Goal: Task Accomplishment & Management: Use online tool/utility

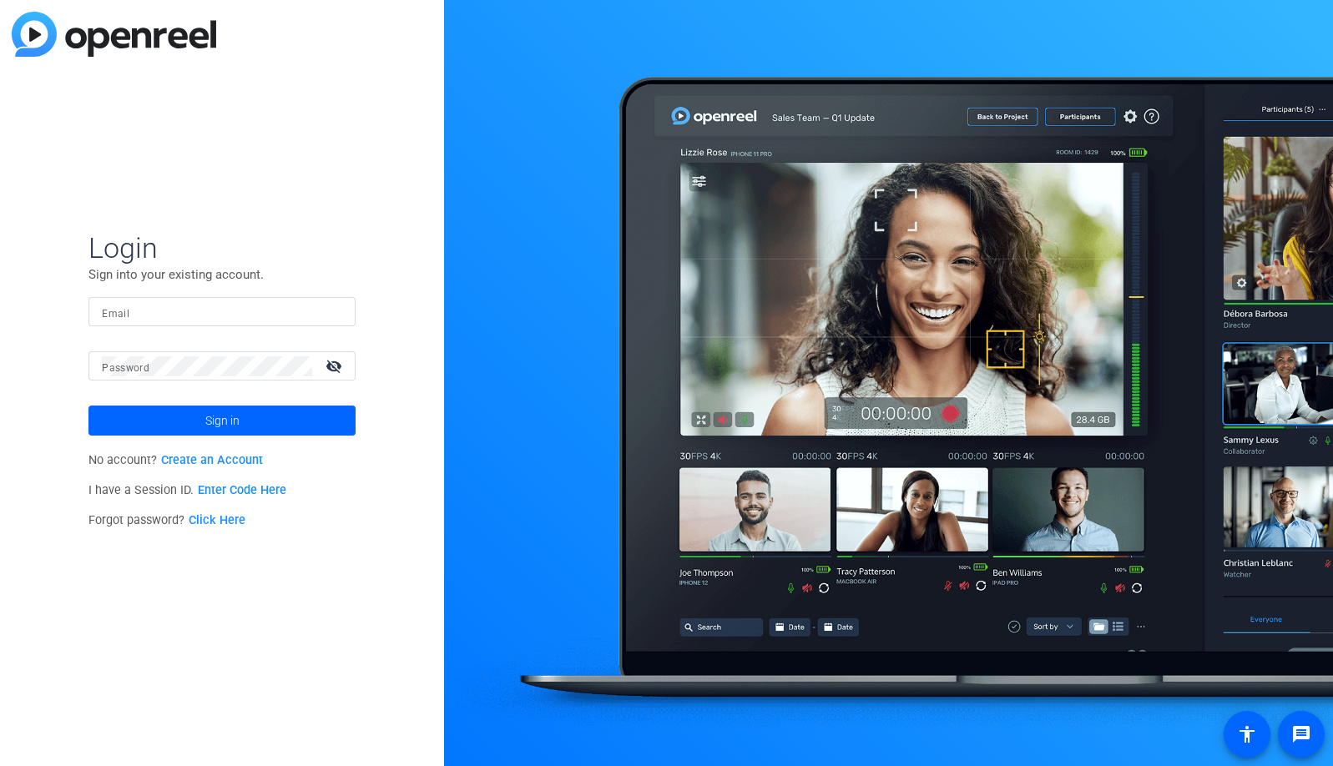
click at [331, 306] on div at bounding box center [222, 311] width 240 height 29
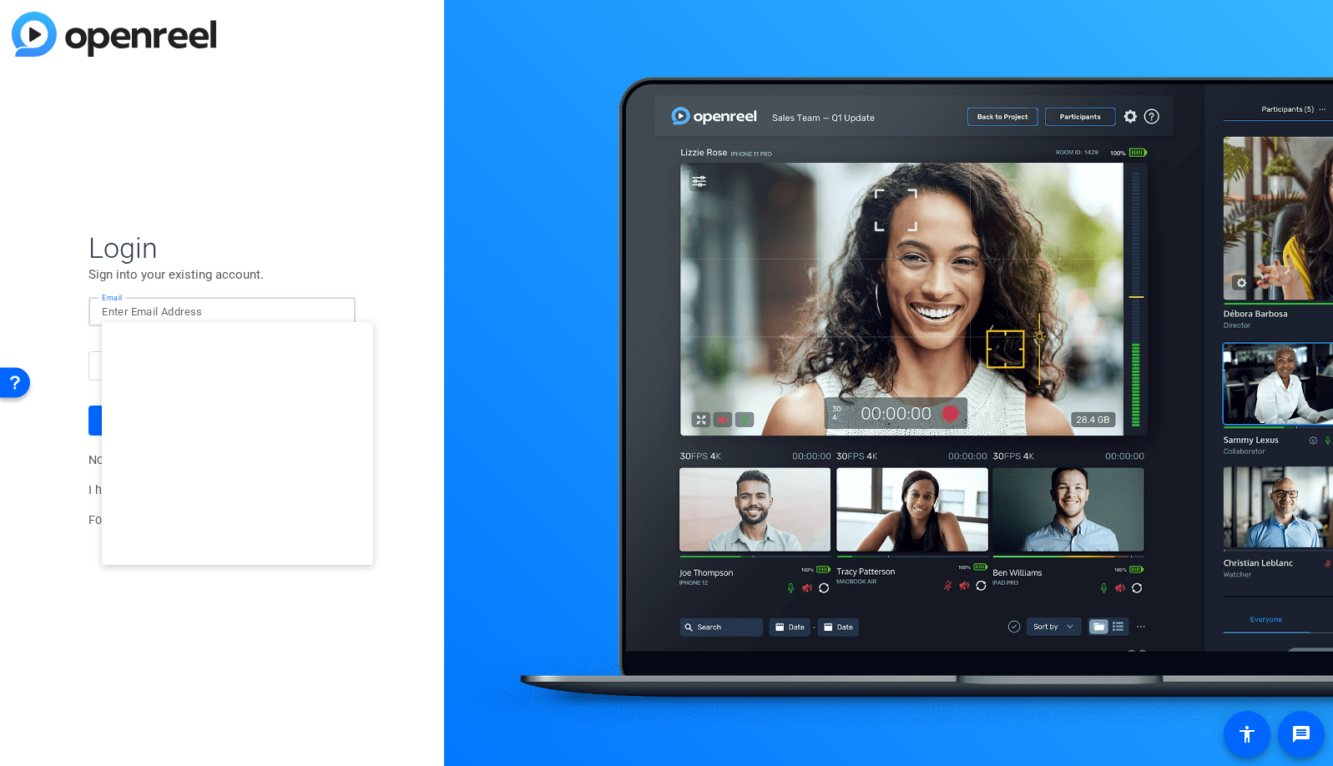
type input "studiosupport+3@openreel.com"
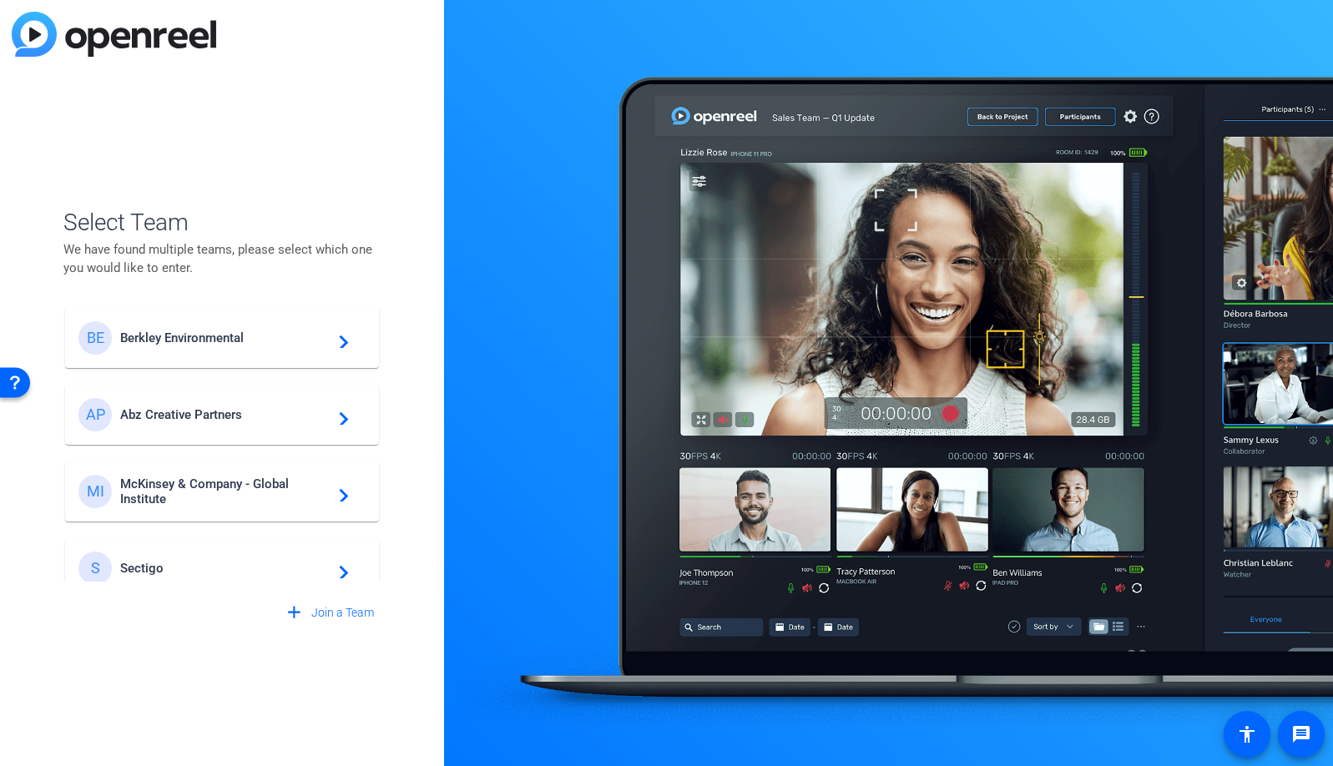
scroll to position [479, 0]
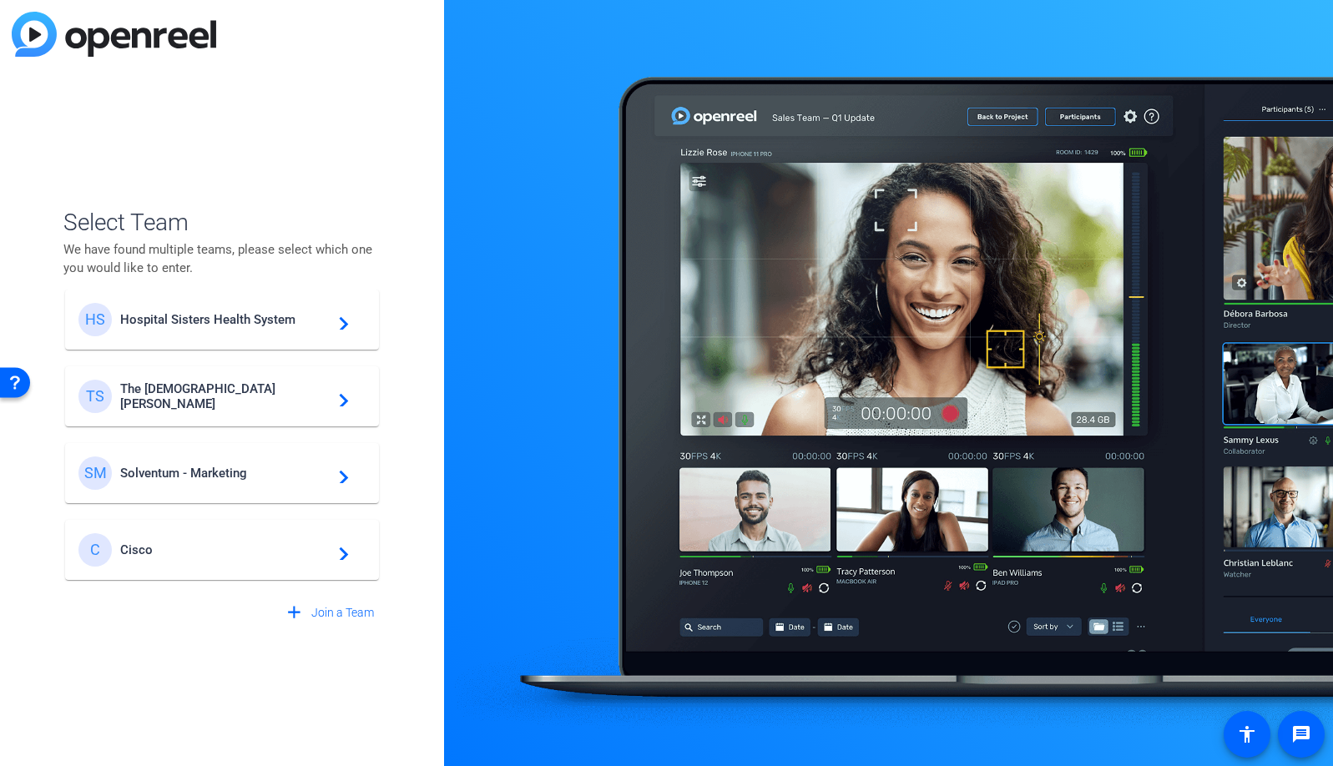
click at [204, 554] on span "Cisco" at bounding box center [224, 550] width 209 height 15
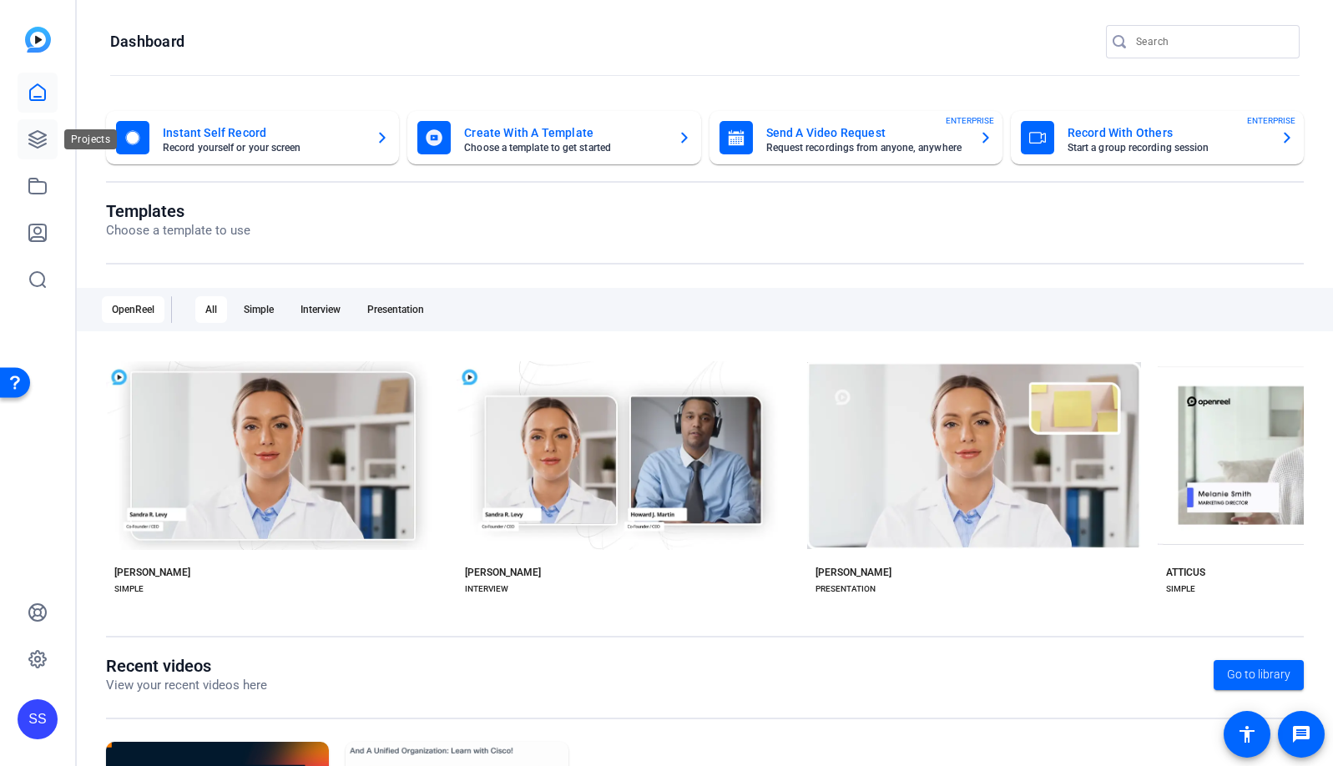
click at [42, 138] on icon at bounding box center [38, 139] width 20 height 20
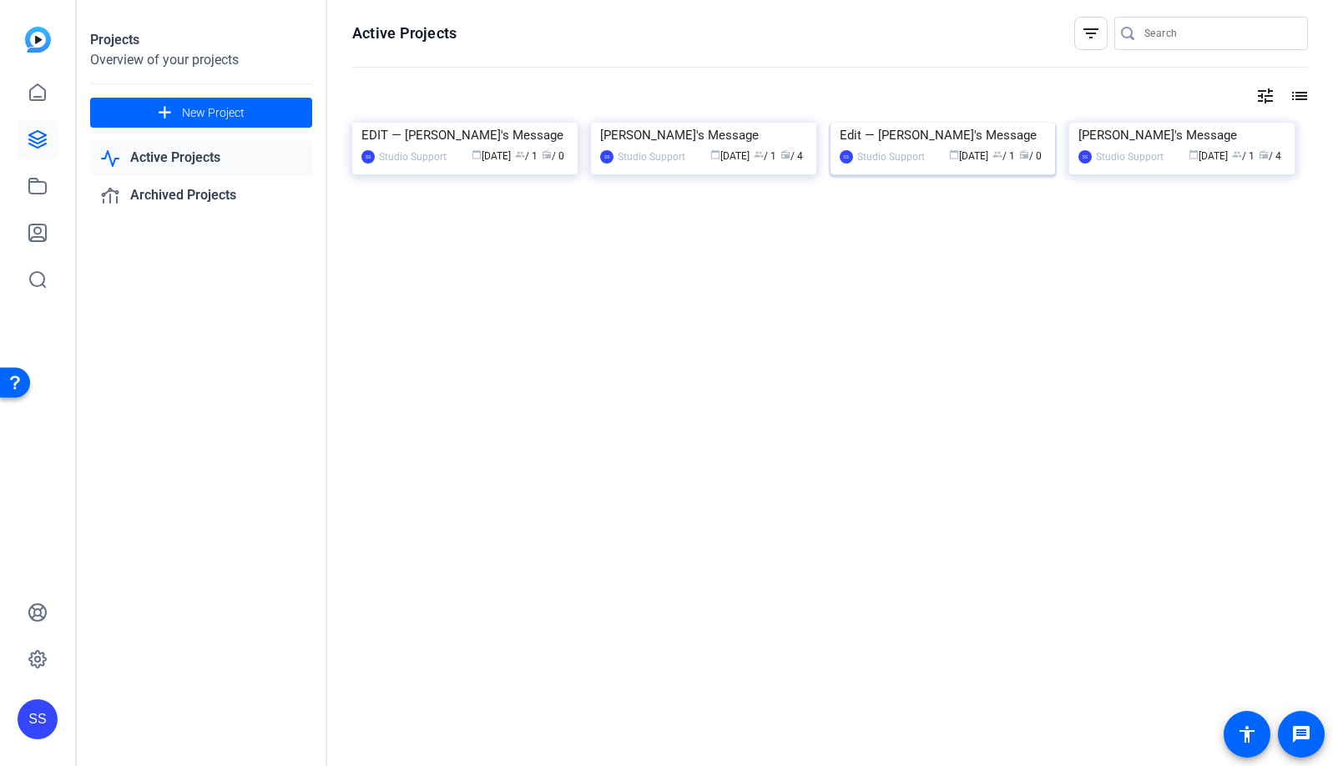
click at [1002, 123] on img at bounding box center [943, 123] width 225 height 0
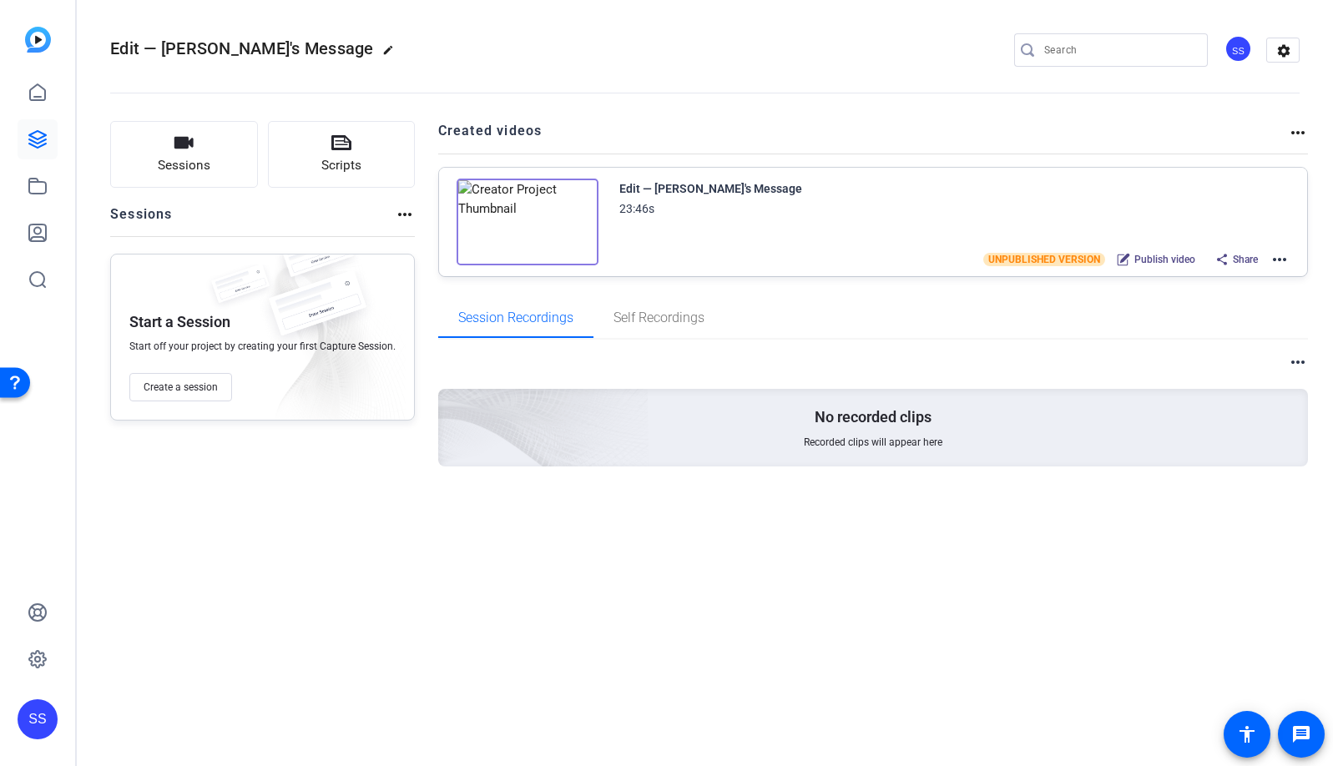
click at [1275, 257] on mat-icon "more_horiz" at bounding box center [1280, 260] width 20 height 20
click at [1253, 272] on span "Edit in Creator" at bounding box center [1218, 280] width 116 height 20
click at [1290, 258] on div "Edit — Dave's Message 23:46s UNPUBLISHED VERSION Publish video Share more_horiz" at bounding box center [873, 222] width 869 height 109
click at [1285, 260] on mat-icon "more_horiz" at bounding box center [1280, 260] width 20 height 20
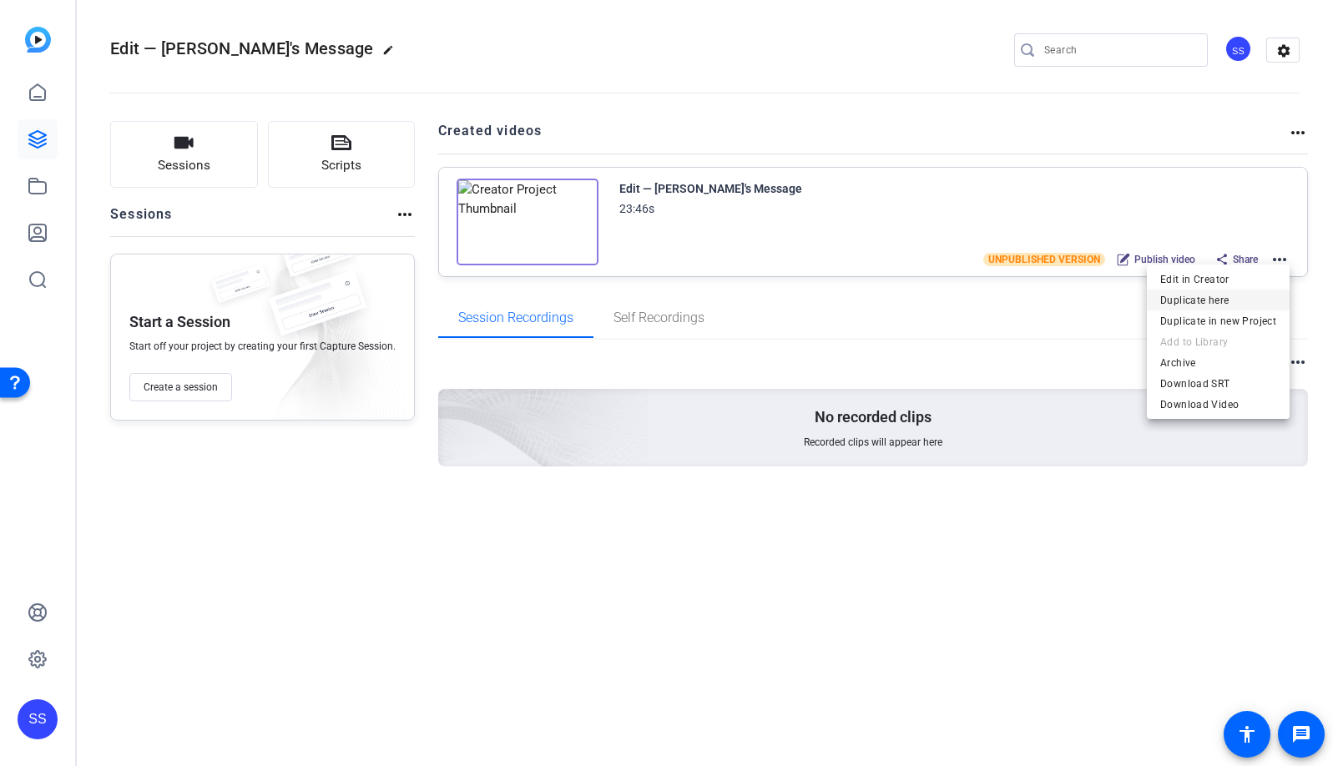
click at [1261, 301] on span "Duplicate here" at bounding box center [1218, 301] width 116 height 20
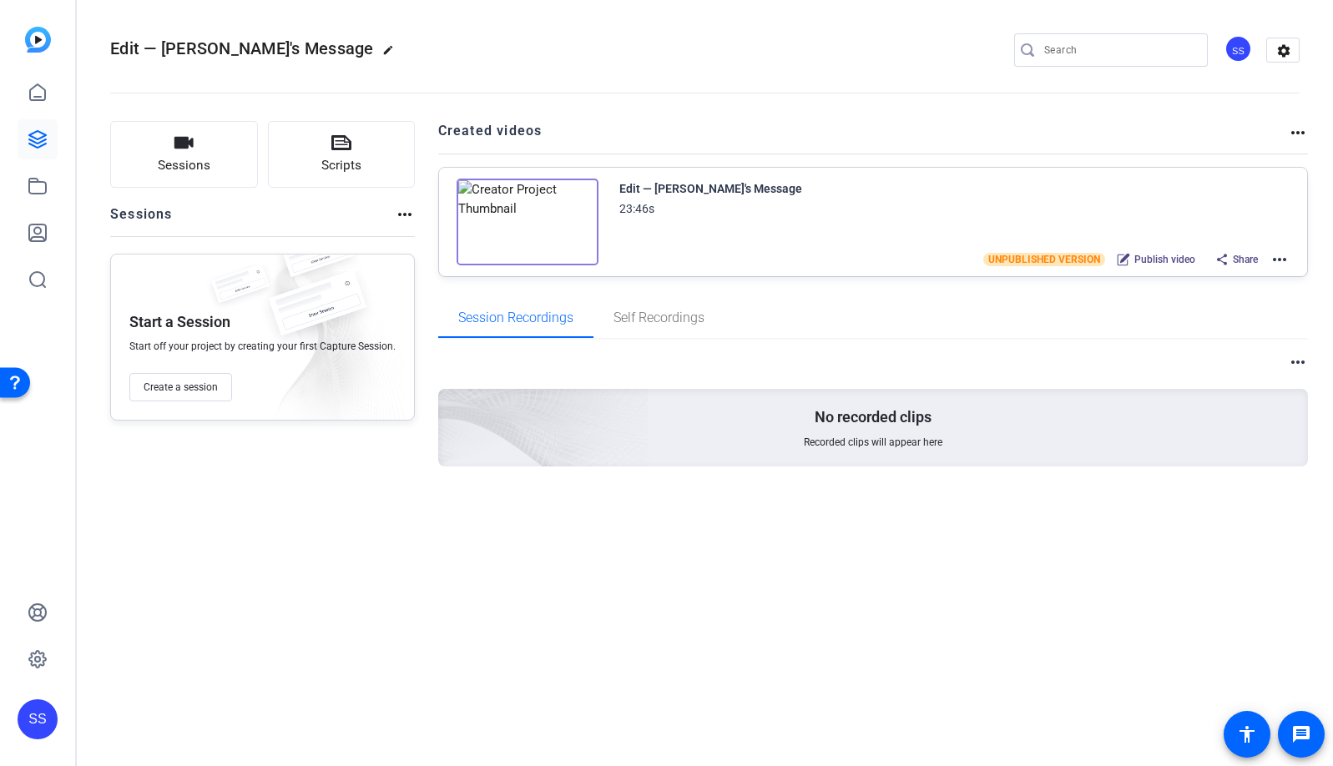
click at [1282, 258] on mat-icon "more_horiz" at bounding box center [1280, 260] width 20 height 20
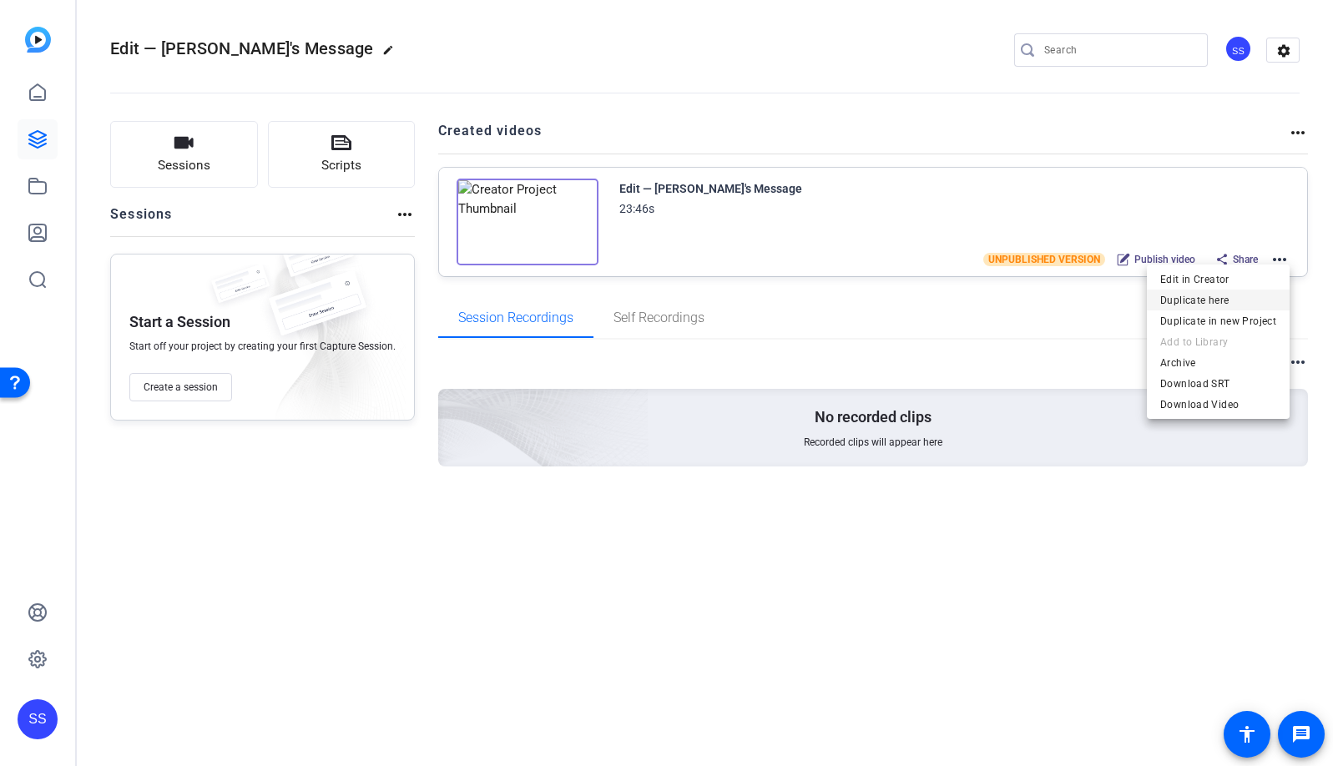
click at [1221, 297] on span "Duplicate here" at bounding box center [1218, 301] width 116 height 20
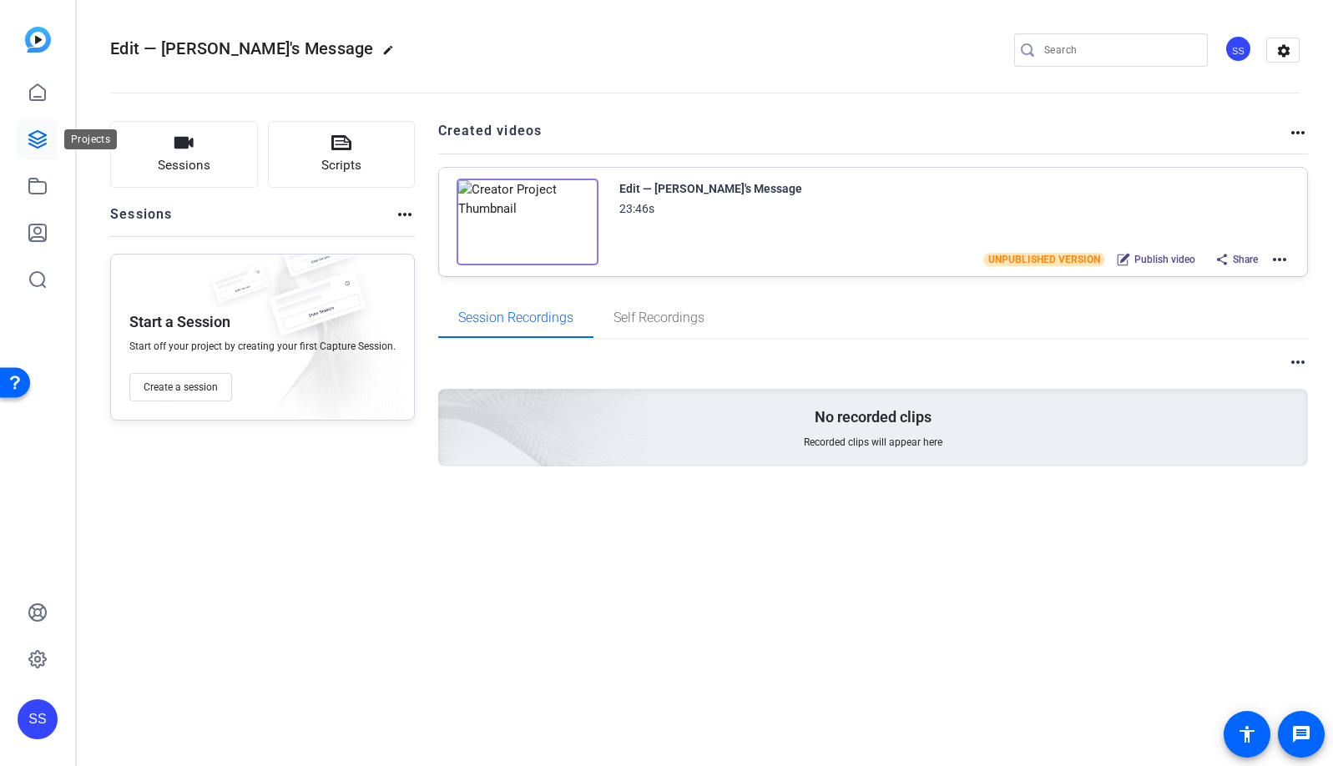
click at [32, 137] on icon at bounding box center [38, 139] width 20 height 20
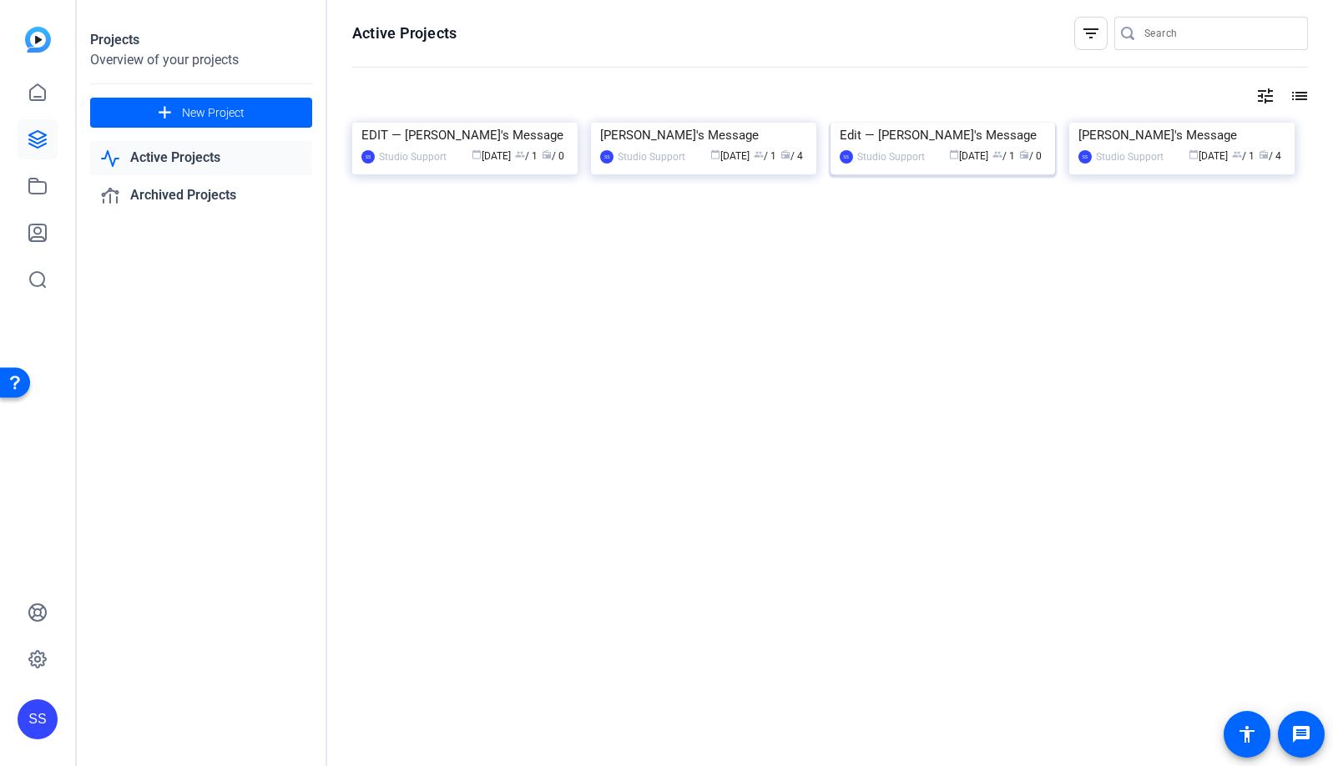
click at [935, 123] on img at bounding box center [943, 123] width 225 height 0
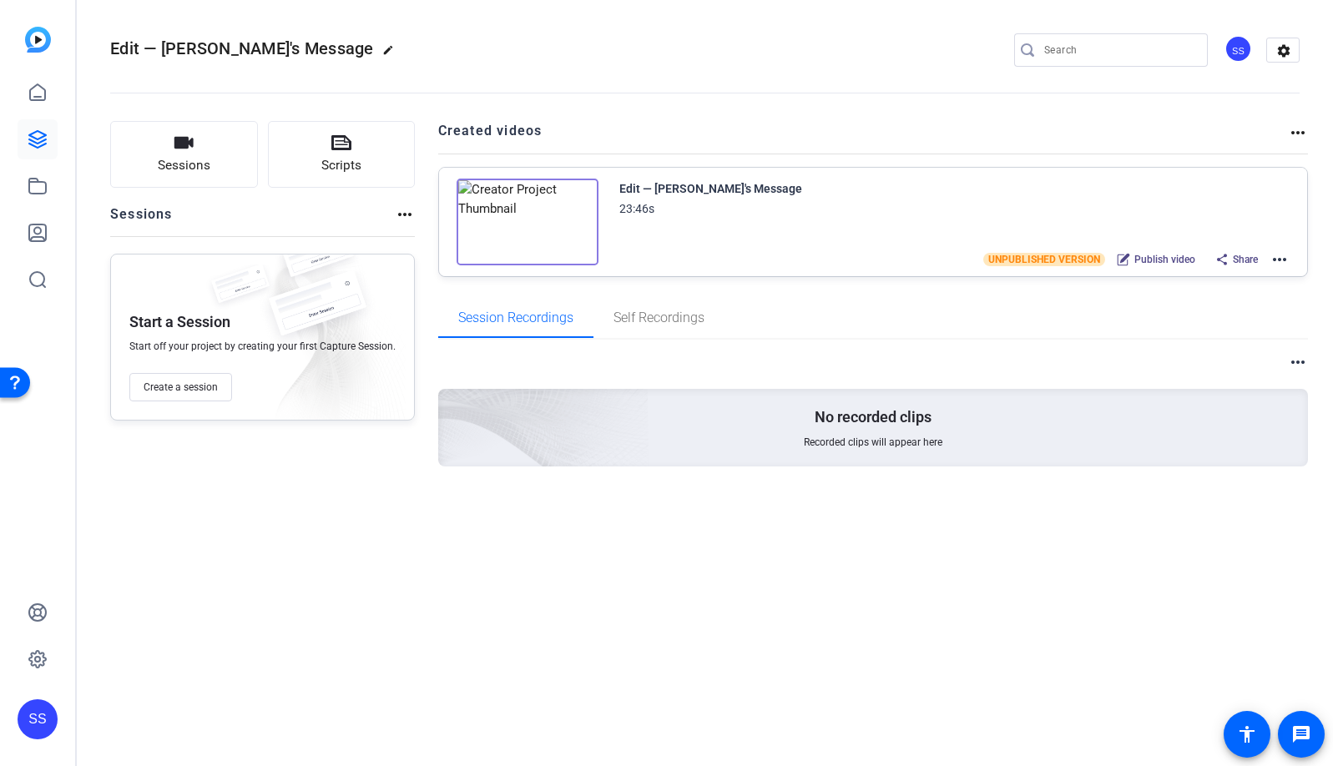
click at [1285, 257] on mat-icon "more_horiz" at bounding box center [1280, 260] width 20 height 20
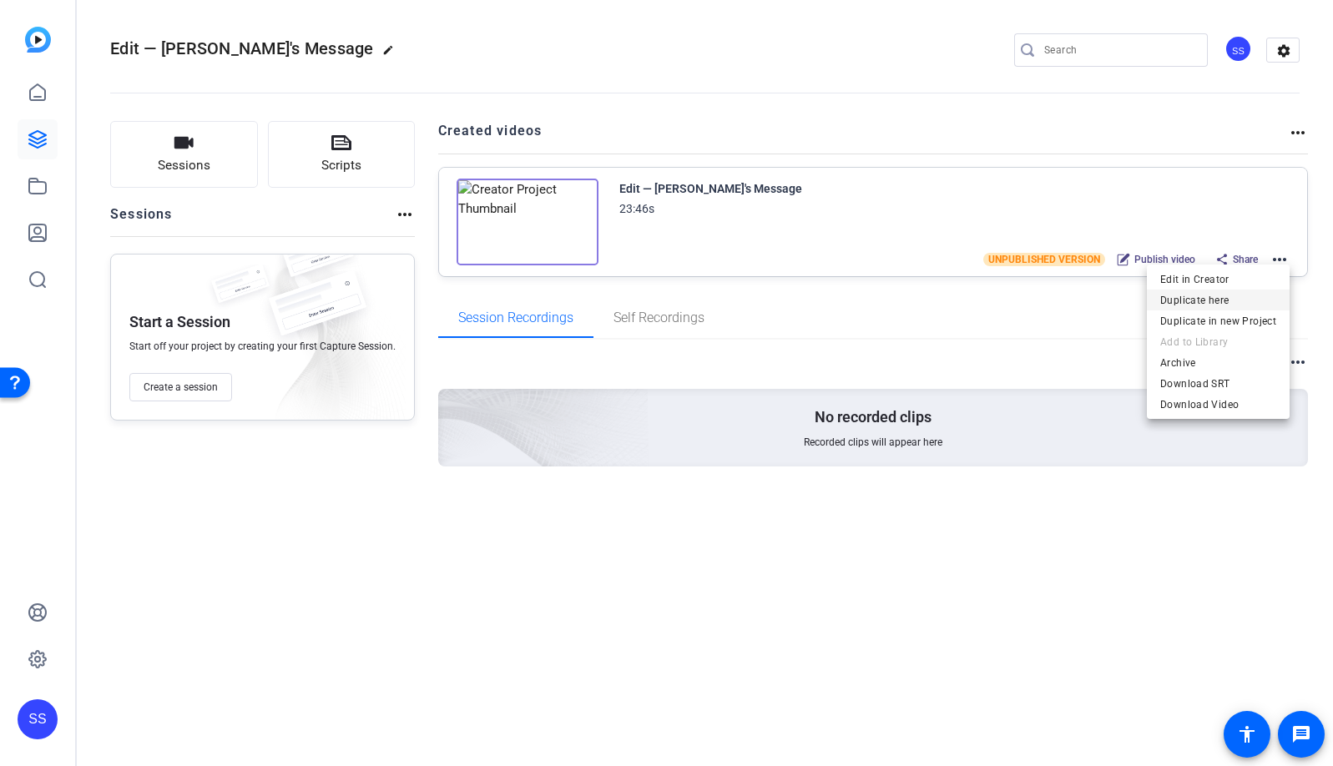
click at [1258, 295] on span "Duplicate here" at bounding box center [1218, 301] width 116 height 20
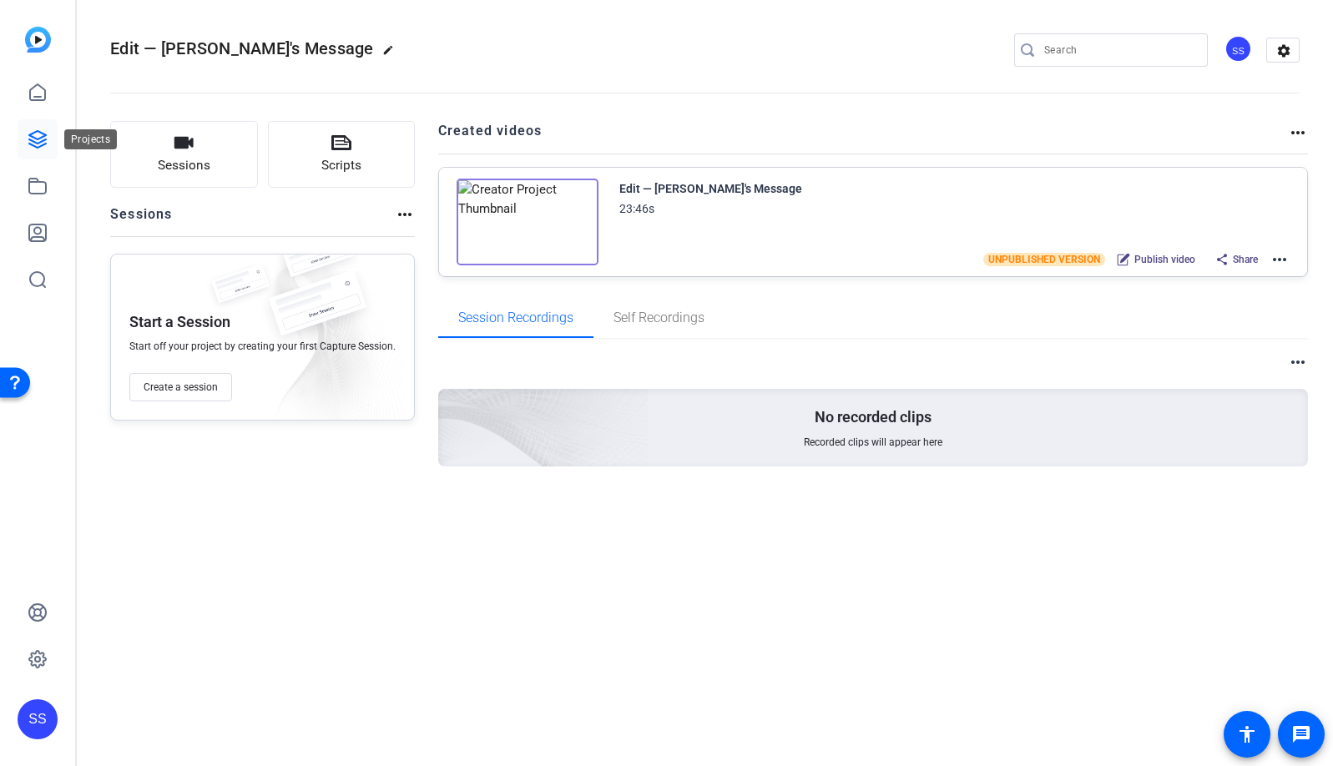
click at [35, 144] on icon at bounding box center [38, 139] width 20 height 20
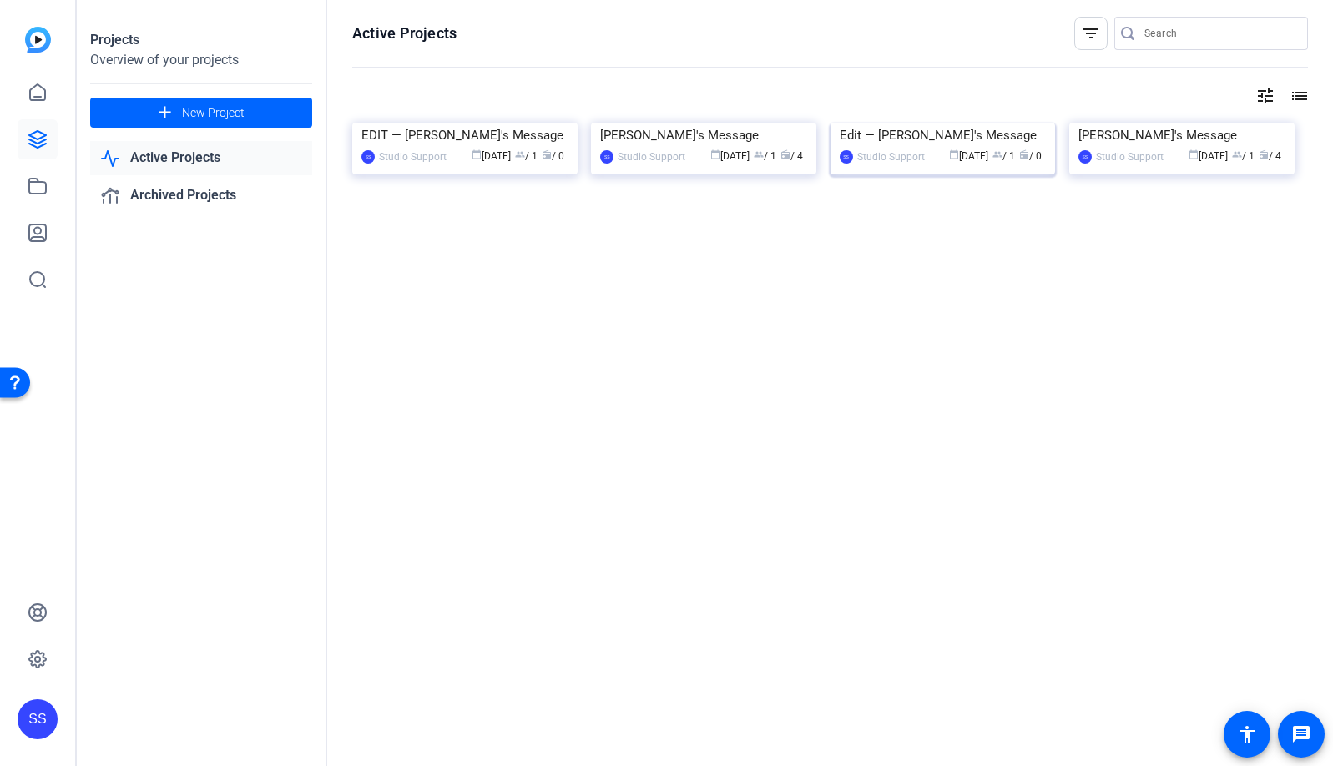
click at [872, 123] on img at bounding box center [943, 123] width 225 height 0
click at [478, 123] on img at bounding box center [464, 123] width 225 height 0
click at [966, 123] on img at bounding box center [943, 123] width 225 height 0
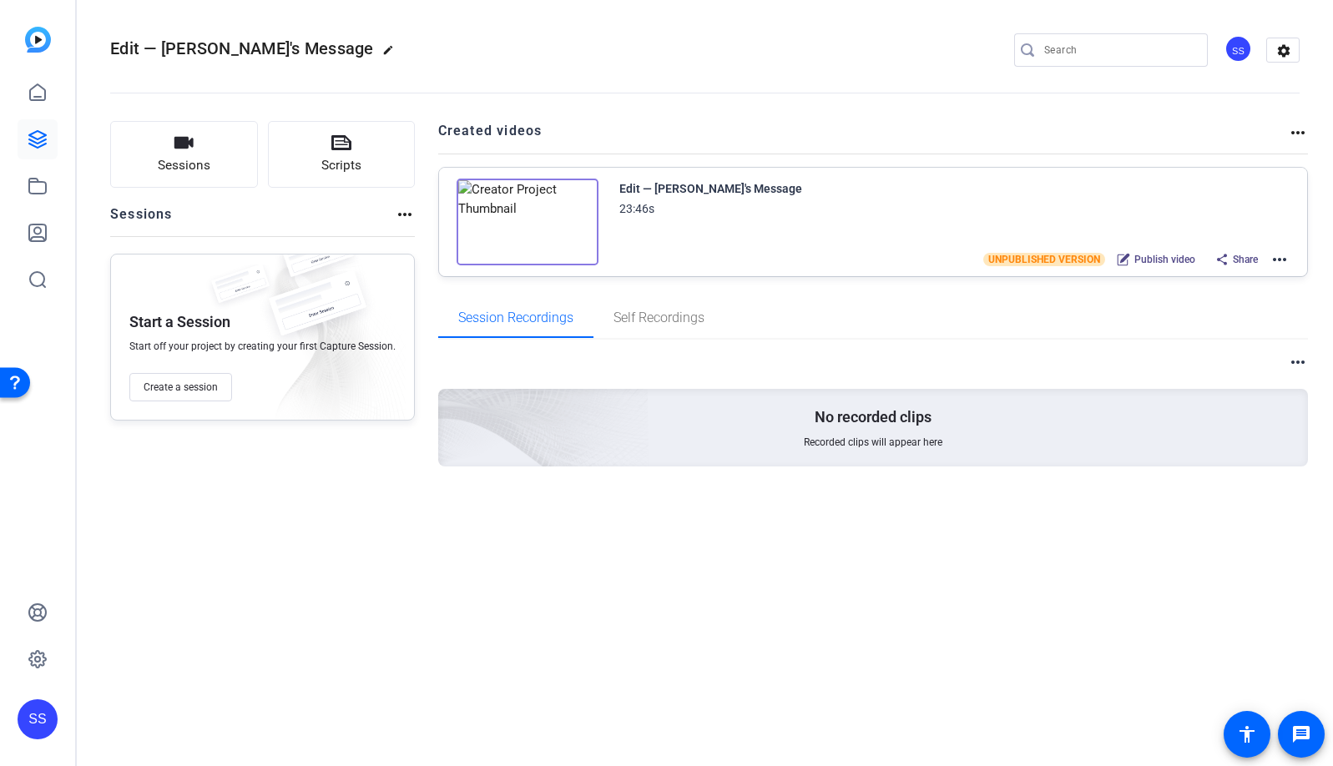
click at [1282, 258] on mat-icon "more_horiz" at bounding box center [1280, 260] width 20 height 20
click at [1124, 558] on div at bounding box center [666, 383] width 1333 height 766
click at [1287, 256] on mat-icon "more_horiz" at bounding box center [1280, 260] width 20 height 20
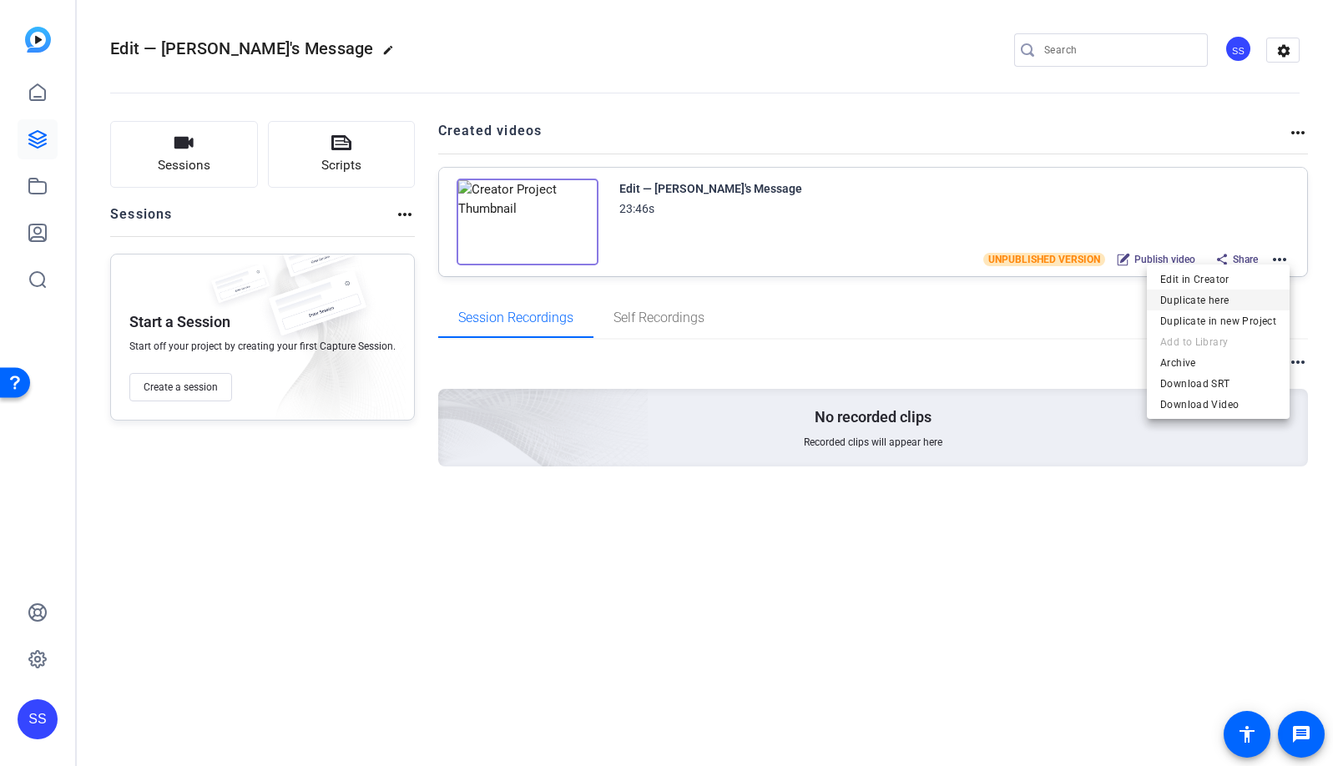
click at [1254, 291] on span "Duplicate here" at bounding box center [1218, 301] width 116 height 20
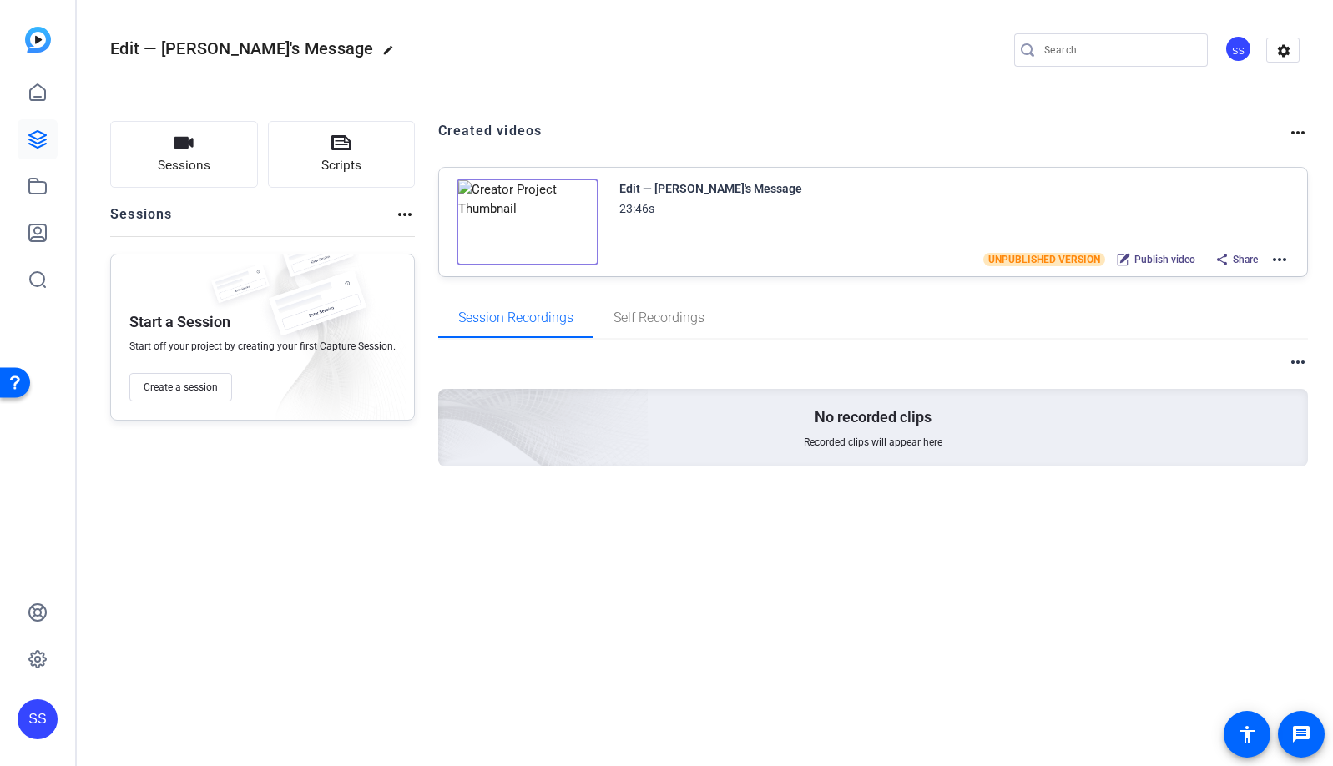
click at [41, 725] on div "SS" at bounding box center [38, 720] width 40 height 40
click at [194, 709] on mat-icon "logout" at bounding box center [190, 705] width 20 height 20
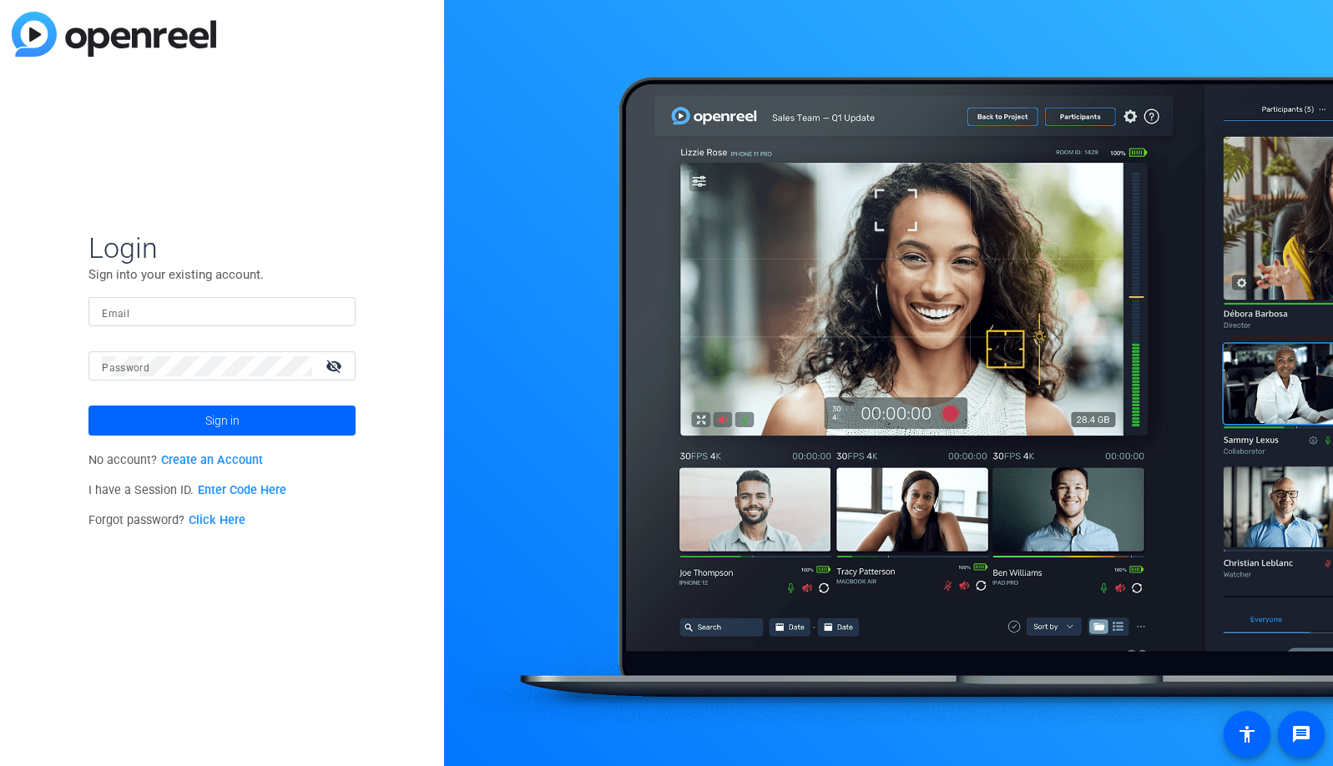
click at [270, 319] on input "Email" at bounding box center [222, 312] width 240 height 20
click at [334, 316] on img at bounding box center [328, 312] width 12 height 20
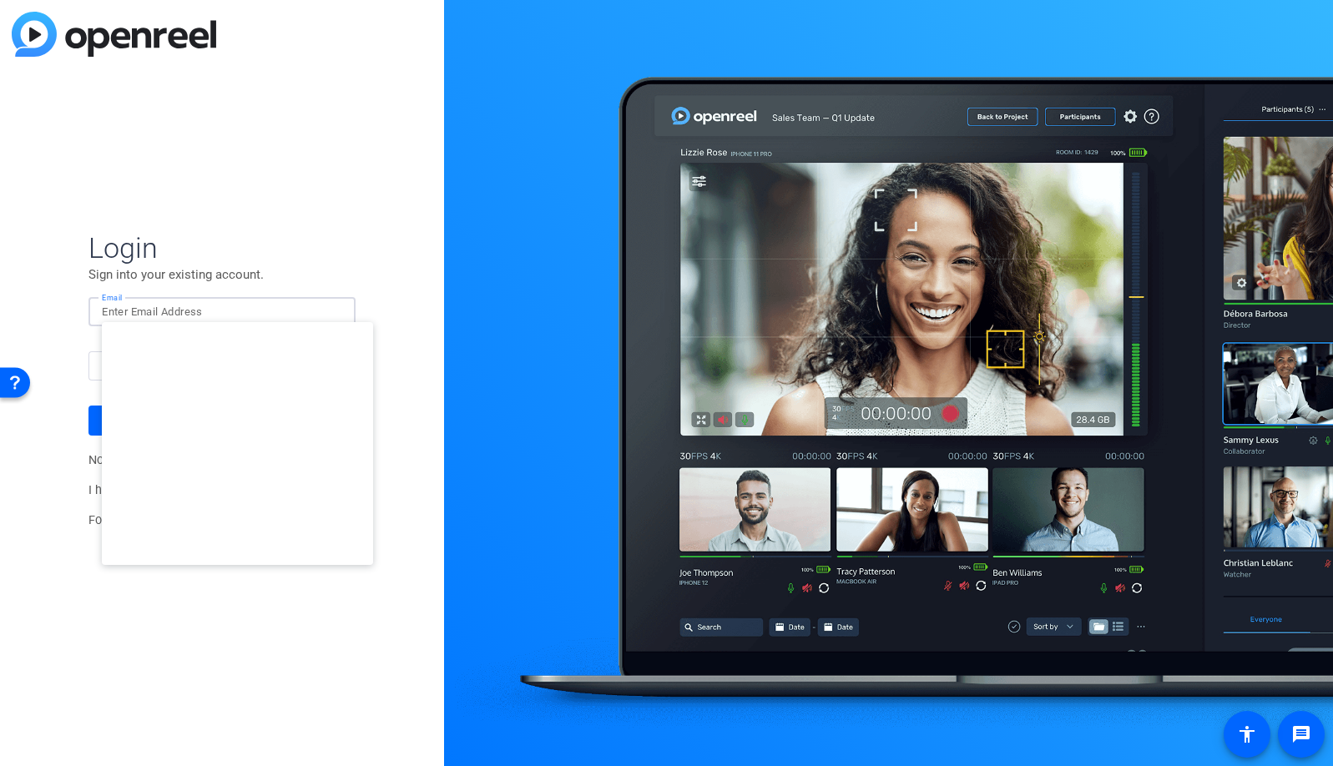
type input "studiosupport+3@openreel.com"
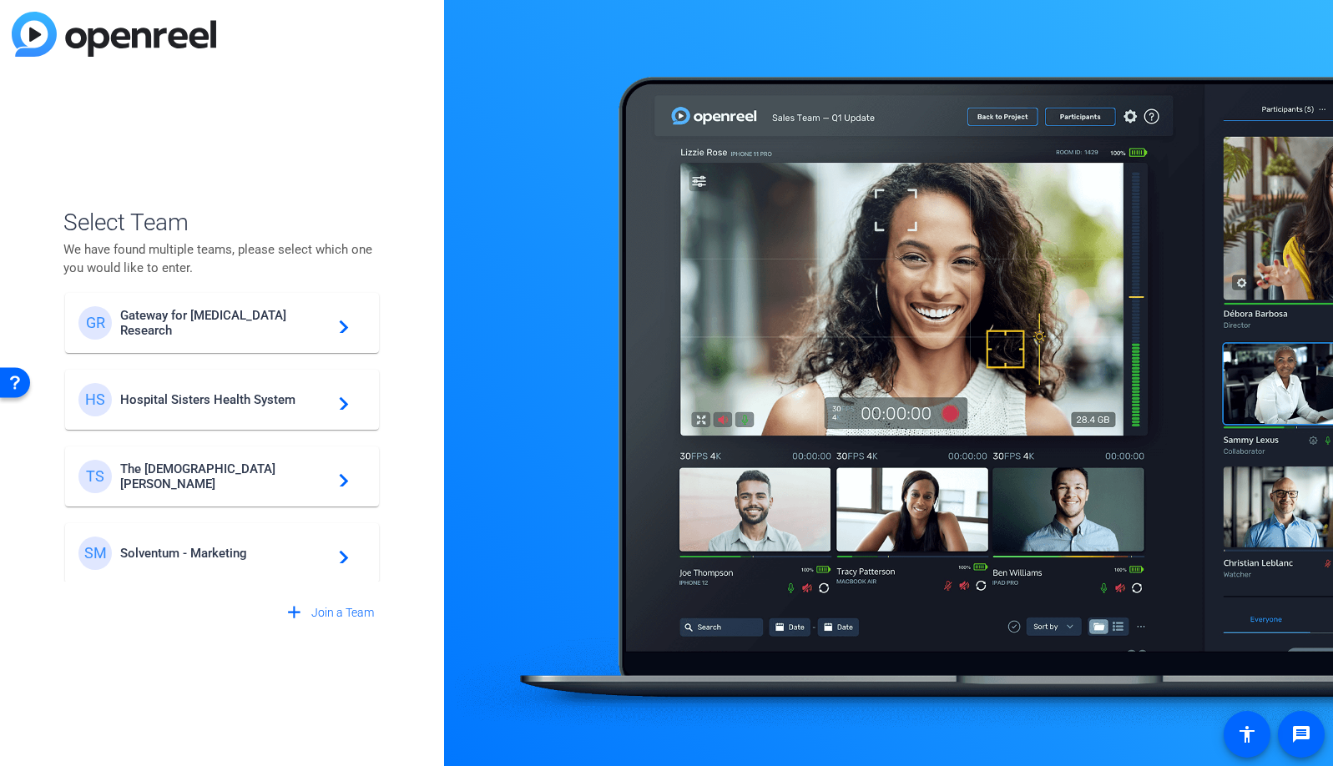
scroll to position [479, 0]
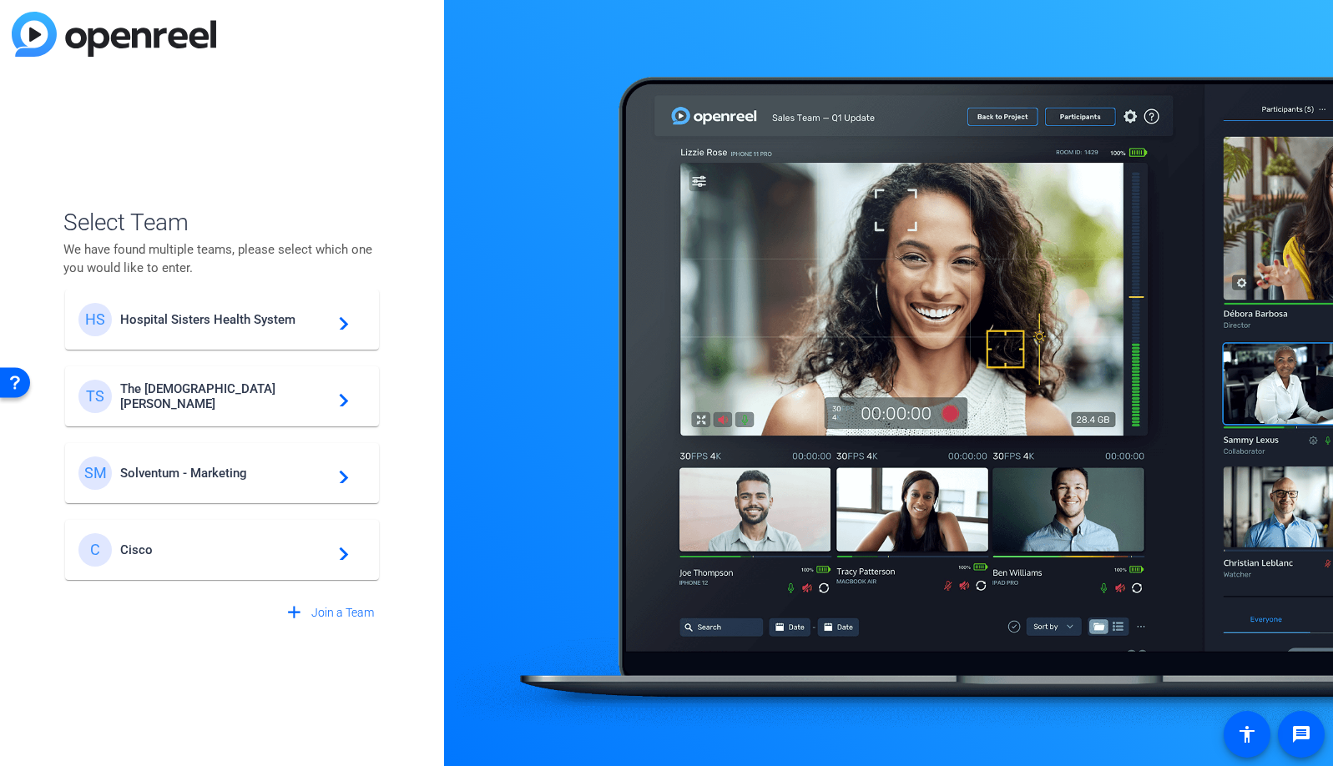
click at [140, 545] on span "Cisco" at bounding box center [224, 550] width 209 height 15
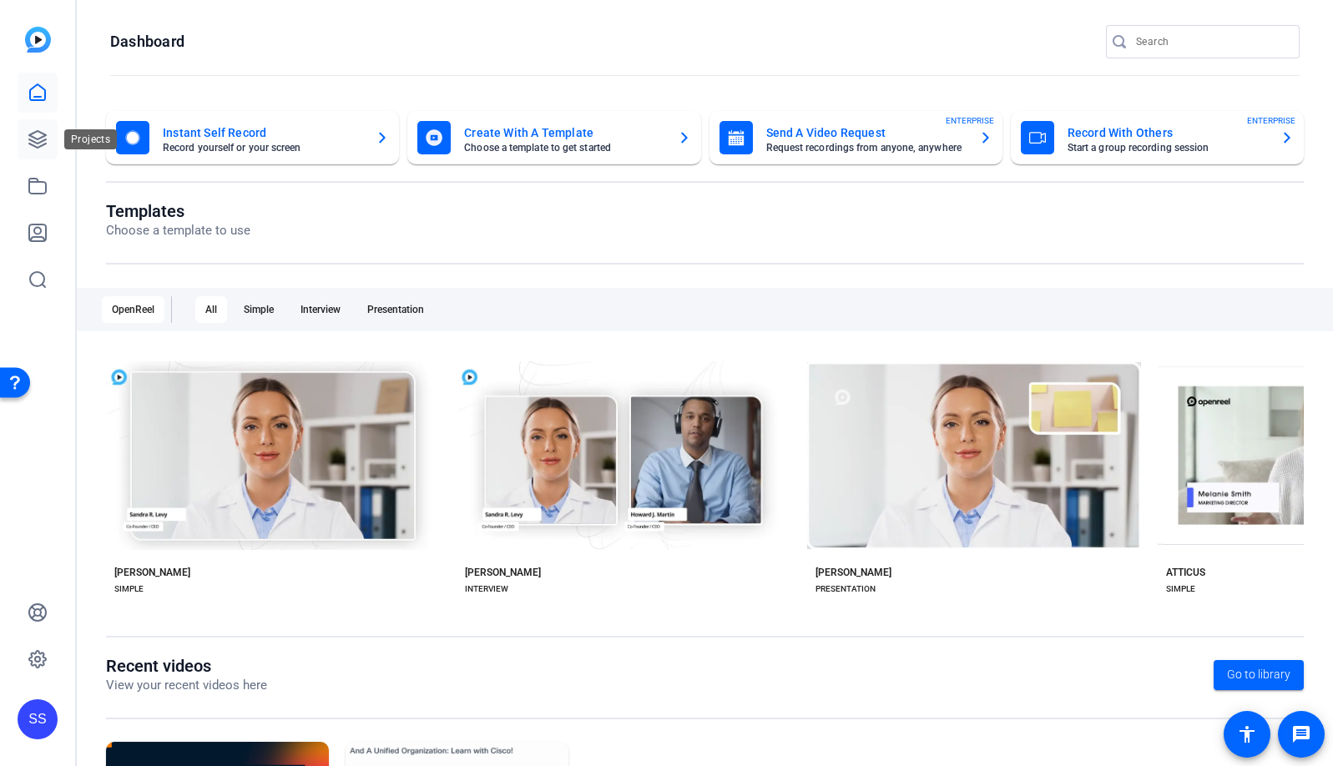
click at [28, 142] on icon at bounding box center [38, 139] width 20 height 20
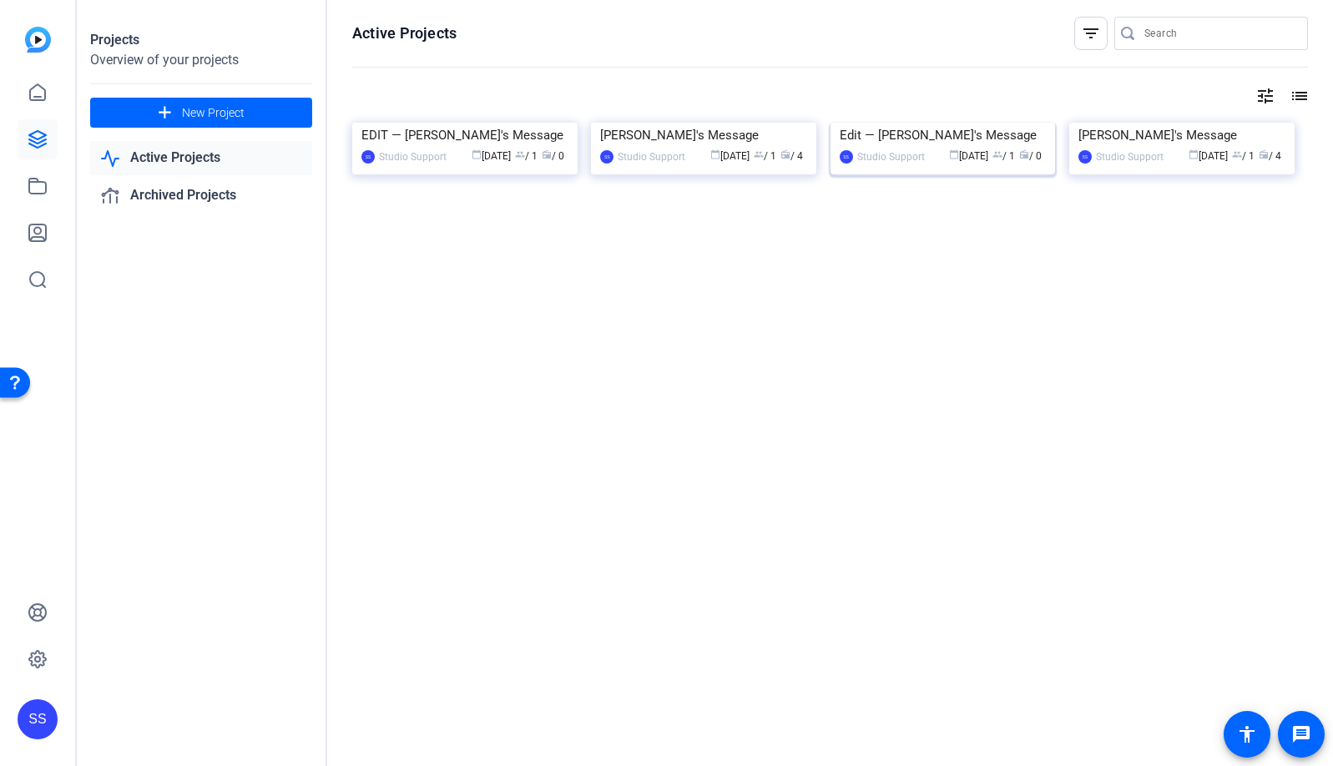
click at [986, 123] on img at bounding box center [943, 123] width 225 height 0
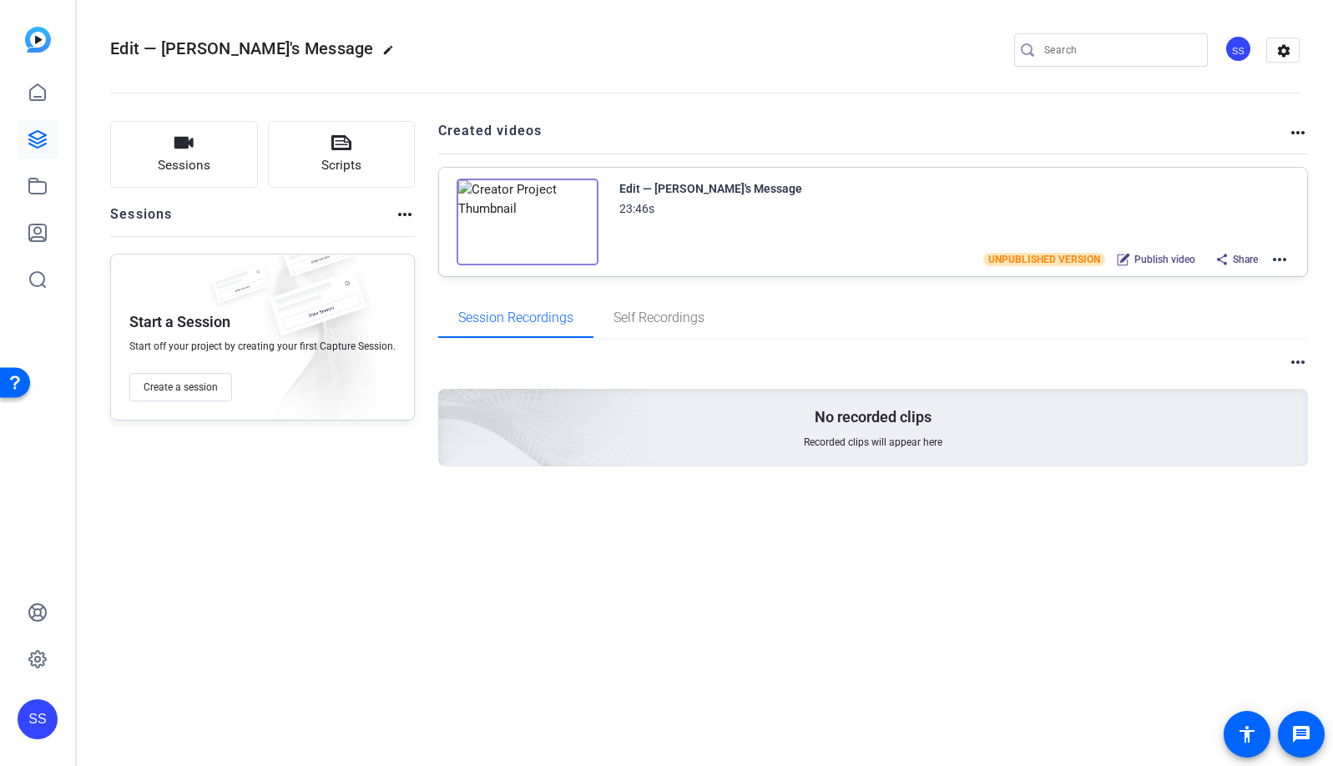
click at [1278, 260] on mat-icon "more_horiz" at bounding box center [1280, 260] width 20 height 20
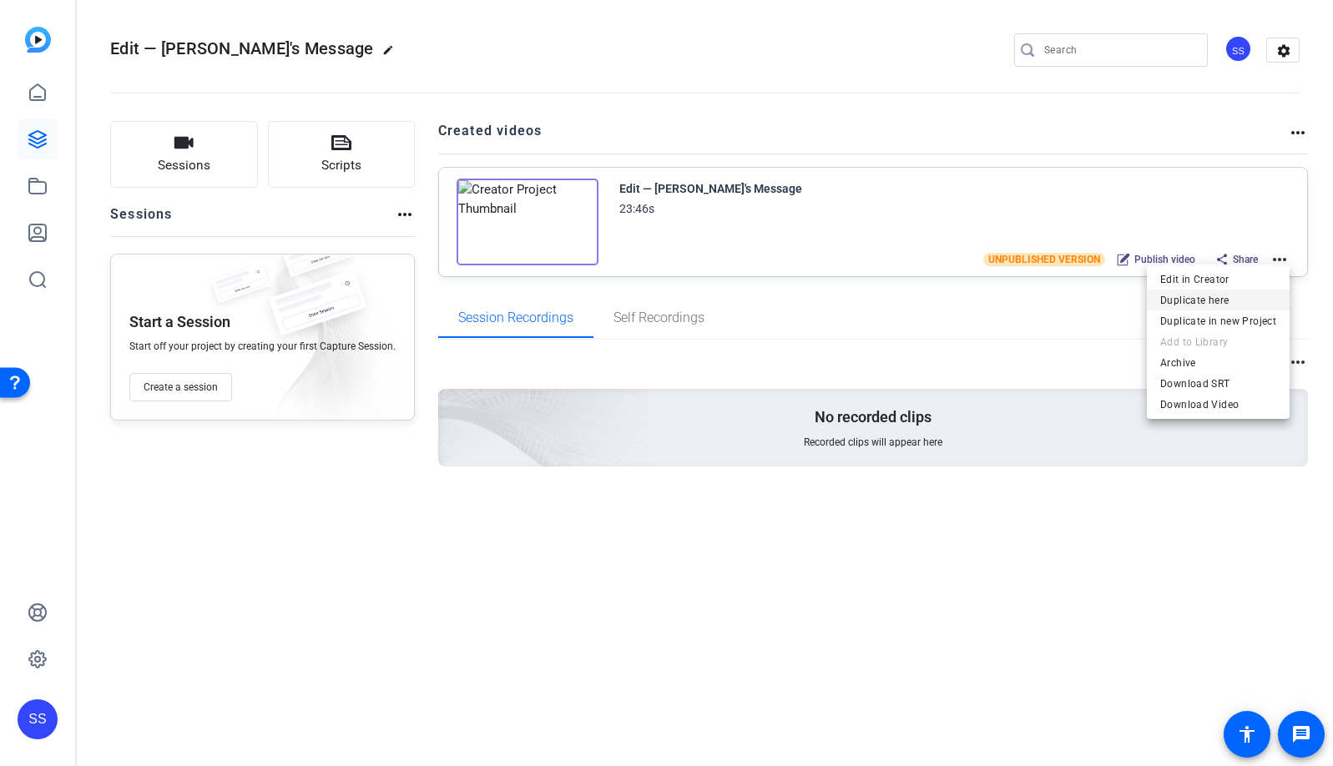
click at [1250, 298] on span "Duplicate here" at bounding box center [1218, 301] width 116 height 20
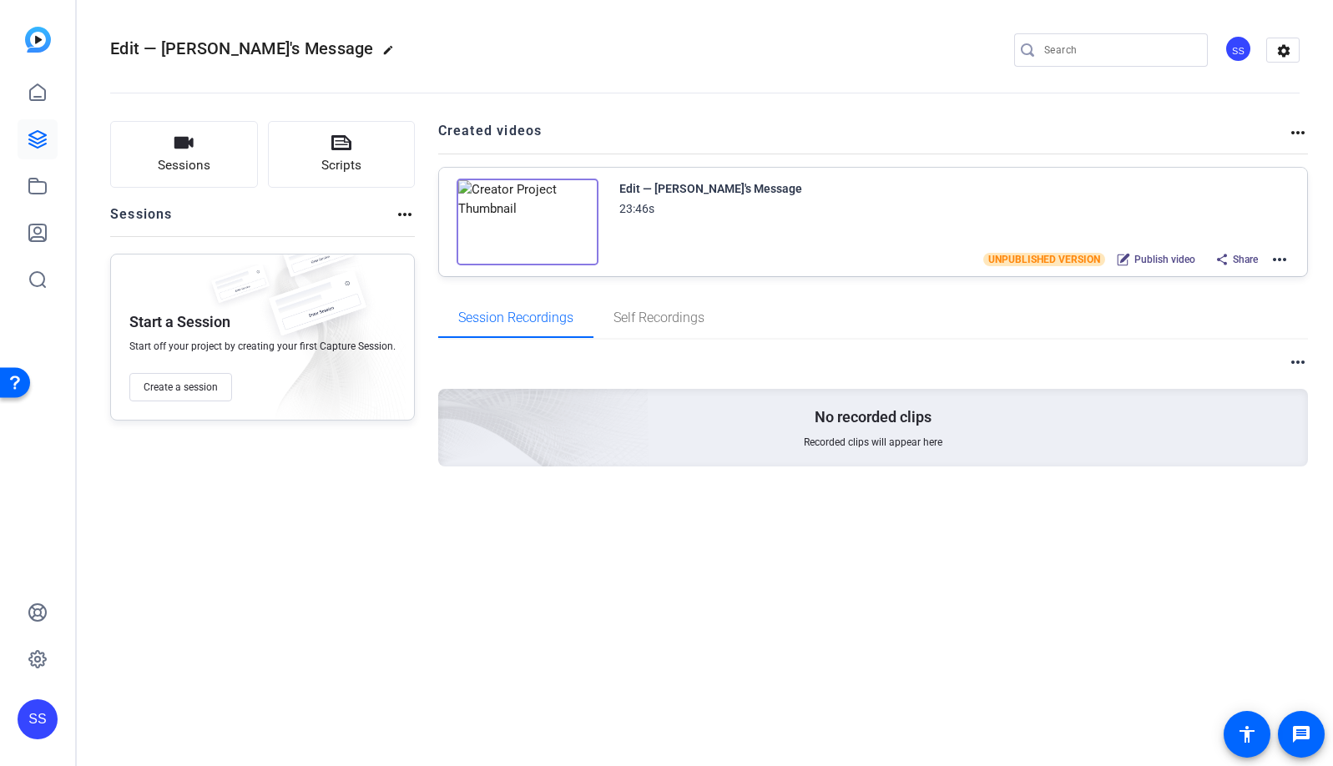
click at [1279, 261] on mat-icon "more_horiz" at bounding box center [1280, 260] width 20 height 20
click at [1252, 319] on span "Duplicate in new Project" at bounding box center [1218, 321] width 116 height 20
click at [38, 96] on icon at bounding box center [37, 92] width 15 height 16
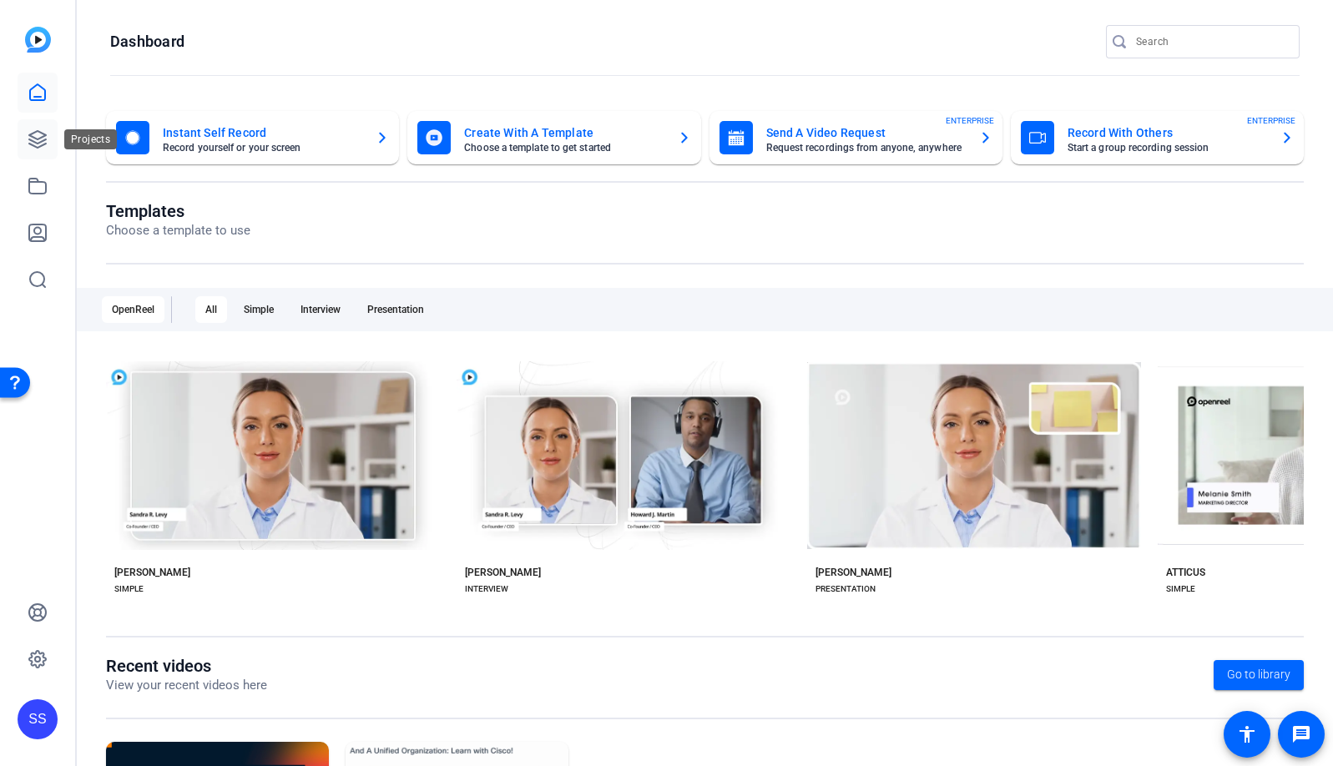
click at [28, 130] on icon at bounding box center [38, 139] width 20 height 20
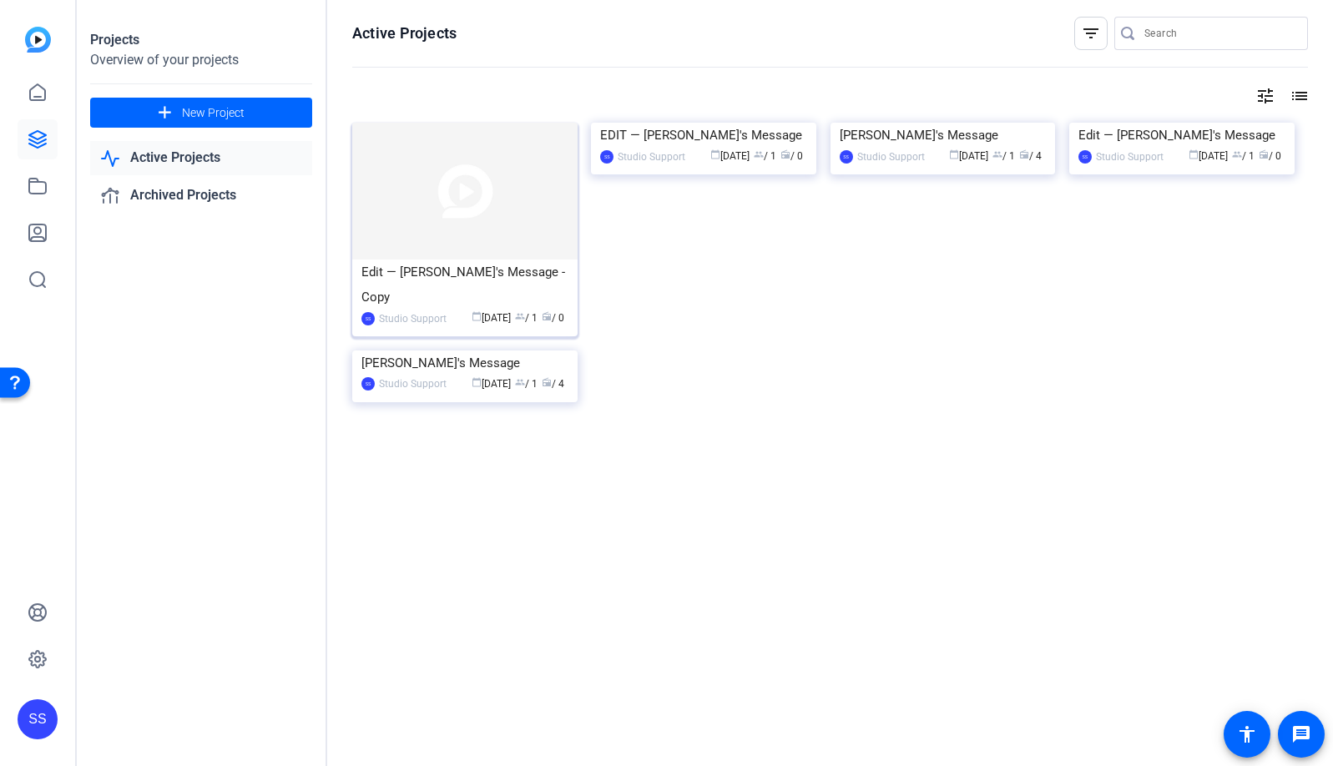
click at [457, 203] on img at bounding box center [464, 191] width 225 height 137
click at [520, 220] on img at bounding box center [464, 191] width 225 height 137
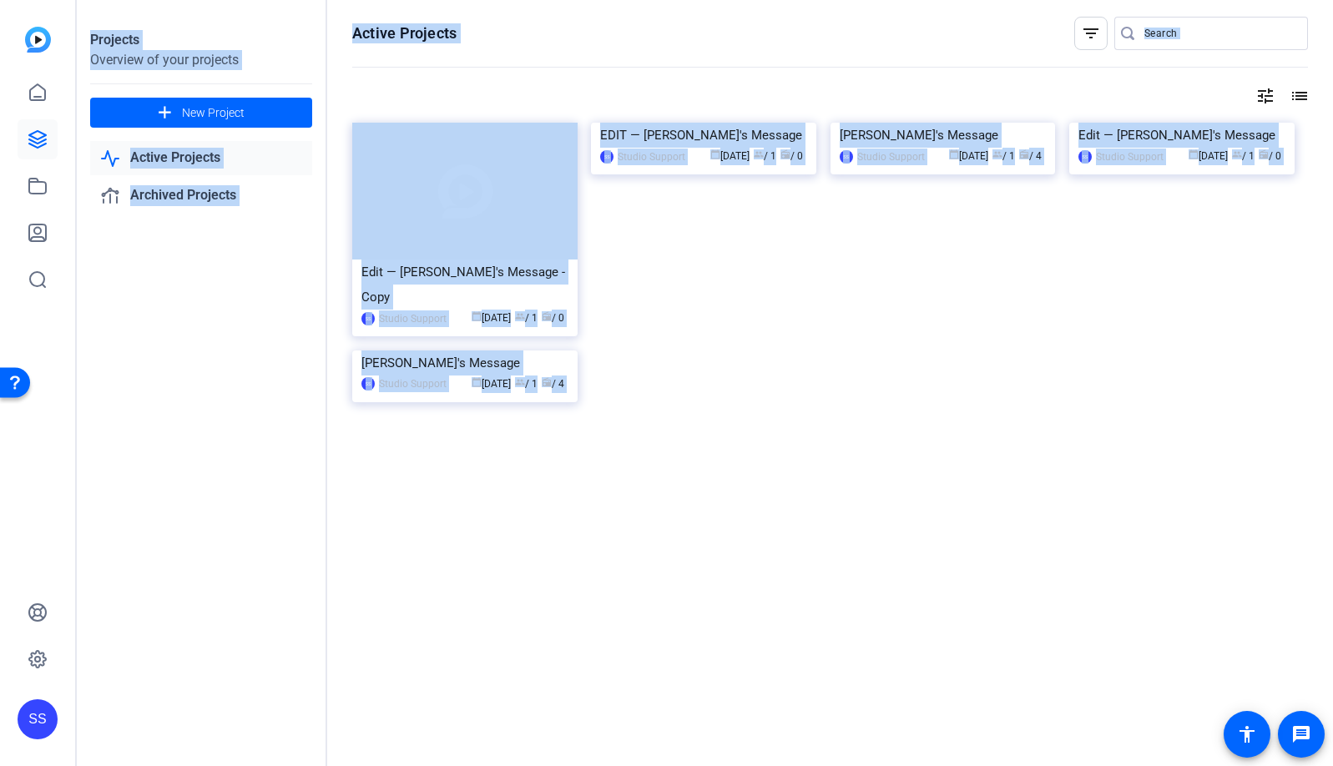
click at [520, 220] on div "Projects Overview of your projects add New Project Active Projects Archived Pro…" at bounding box center [705, 383] width 1256 height 766
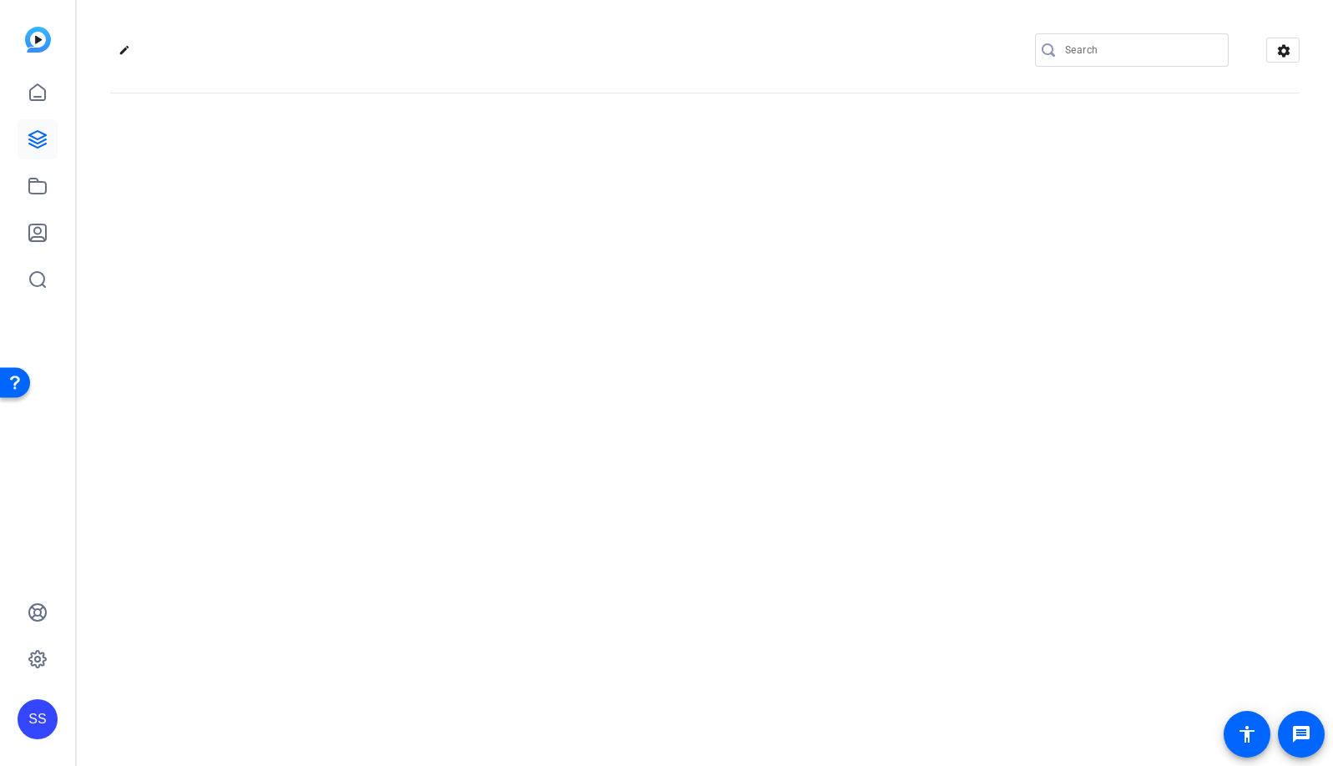
click at [520, 220] on div "edit settings" at bounding box center [705, 383] width 1256 height 766
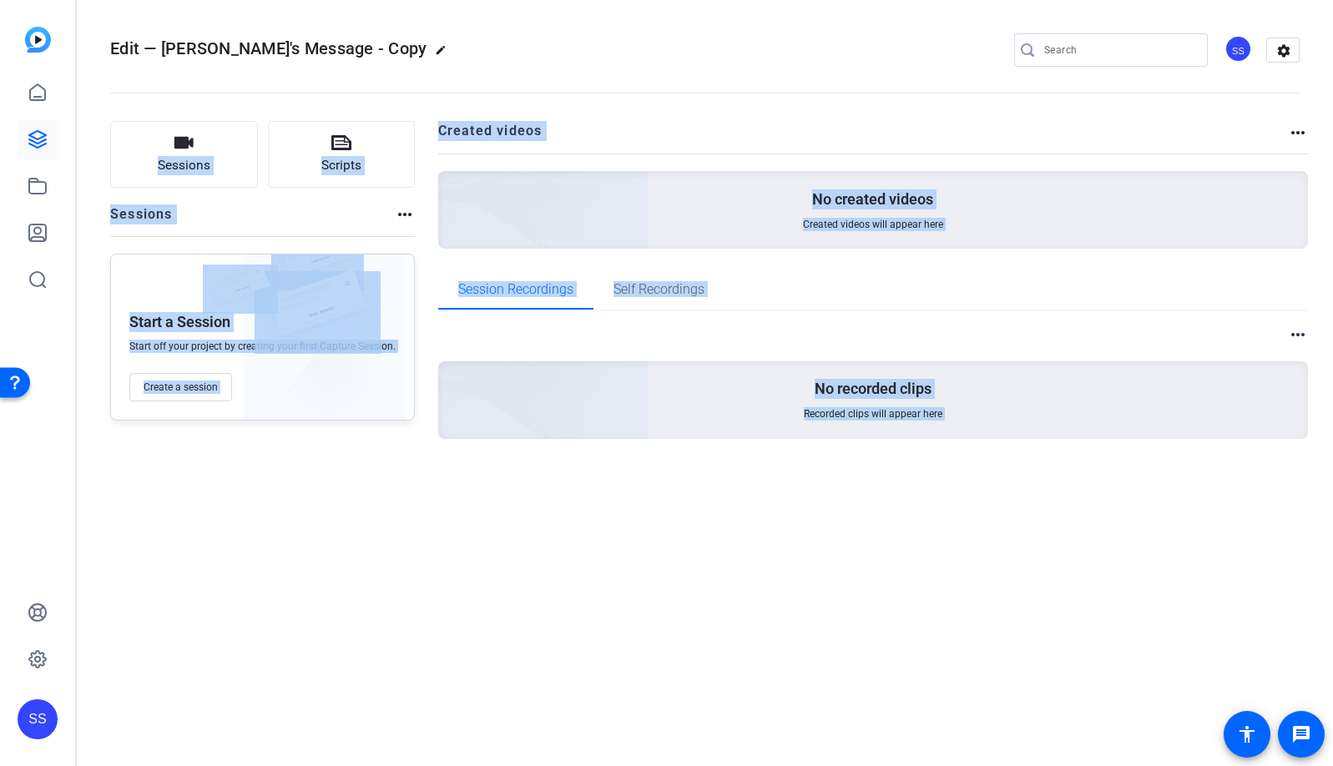
click at [782, 89] on openreel-divider-bar at bounding box center [705, 88] width 1190 height 51
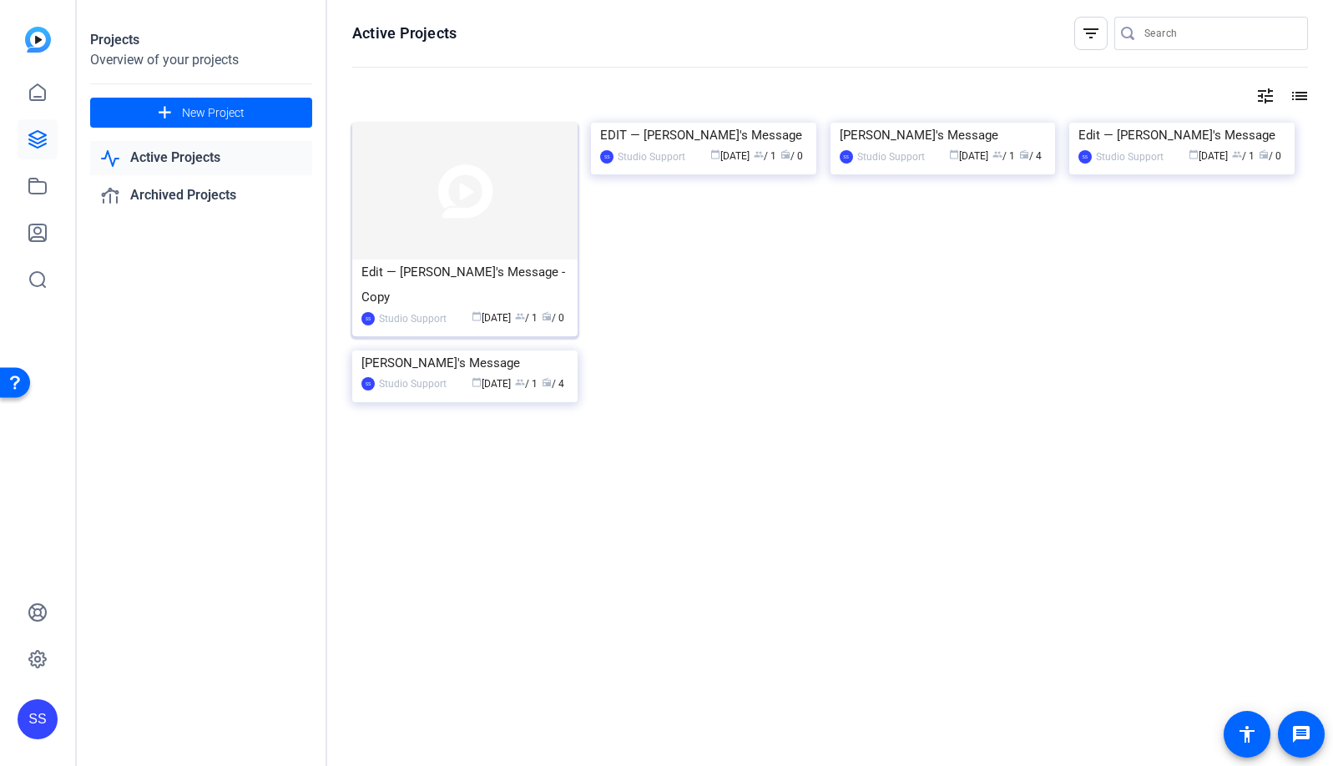
click at [523, 179] on img at bounding box center [464, 191] width 225 height 137
click at [1225, 123] on img at bounding box center [1181, 123] width 225 height 0
click at [515, 200] on img at bounding box center [464, 191] width 225 height 137
click at [519, 252] on img at bounding box center [464, 191] width 225 height 137
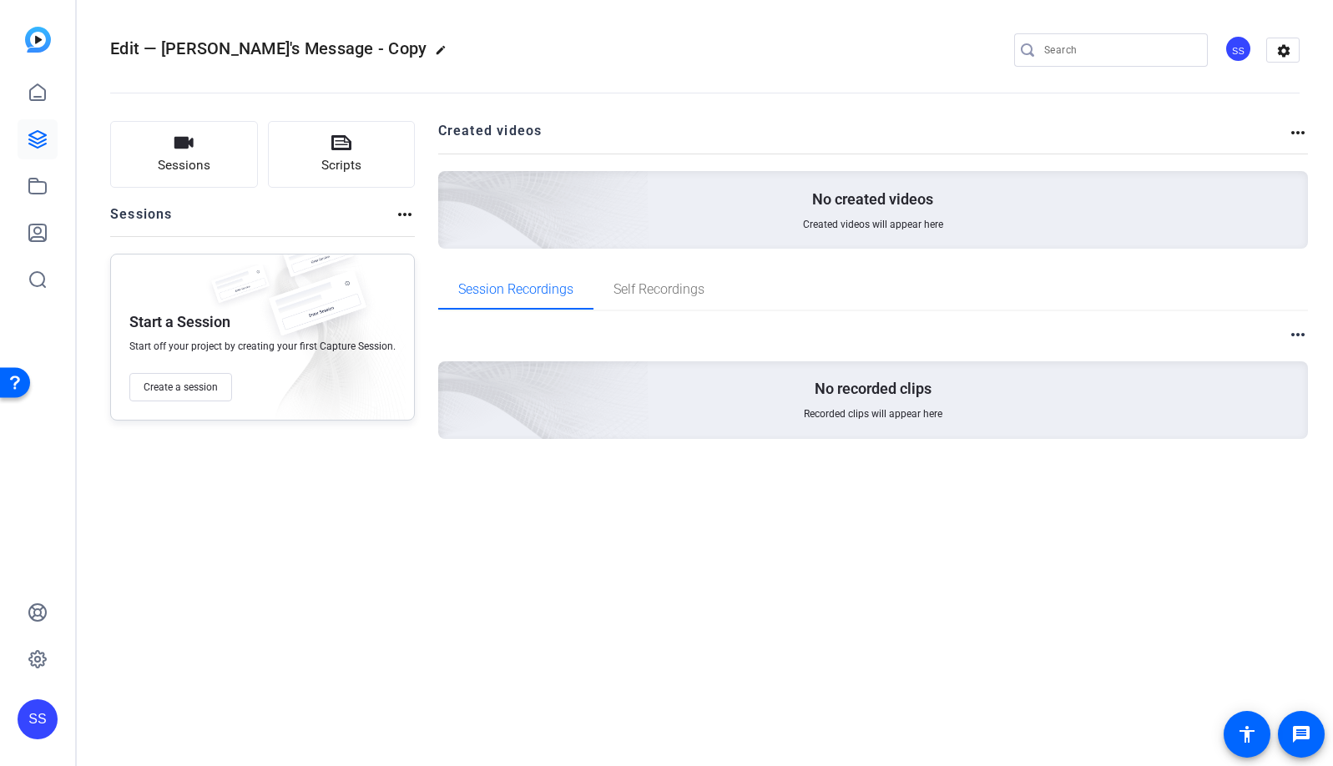
click at [1309, 137] on div "Sessions Scripts Sessions more_horiz Start a Session Start off your project by …" at bounding box center [705, 306] width 1256 height 413
click at [1296, 135] on mat-icon "more_horiz" at bounding box center [1298, 133] width 20 height 20
click at [1298, 129] on div at bounding box center [666, 383] width 1333 height 766
click at [402, 213] on mat-icon "more_horiz" at bounding box center [405, 215] width 20 height 20
click at [1291, 335] on div at bounding box center [666, 383] width 1333 height 766
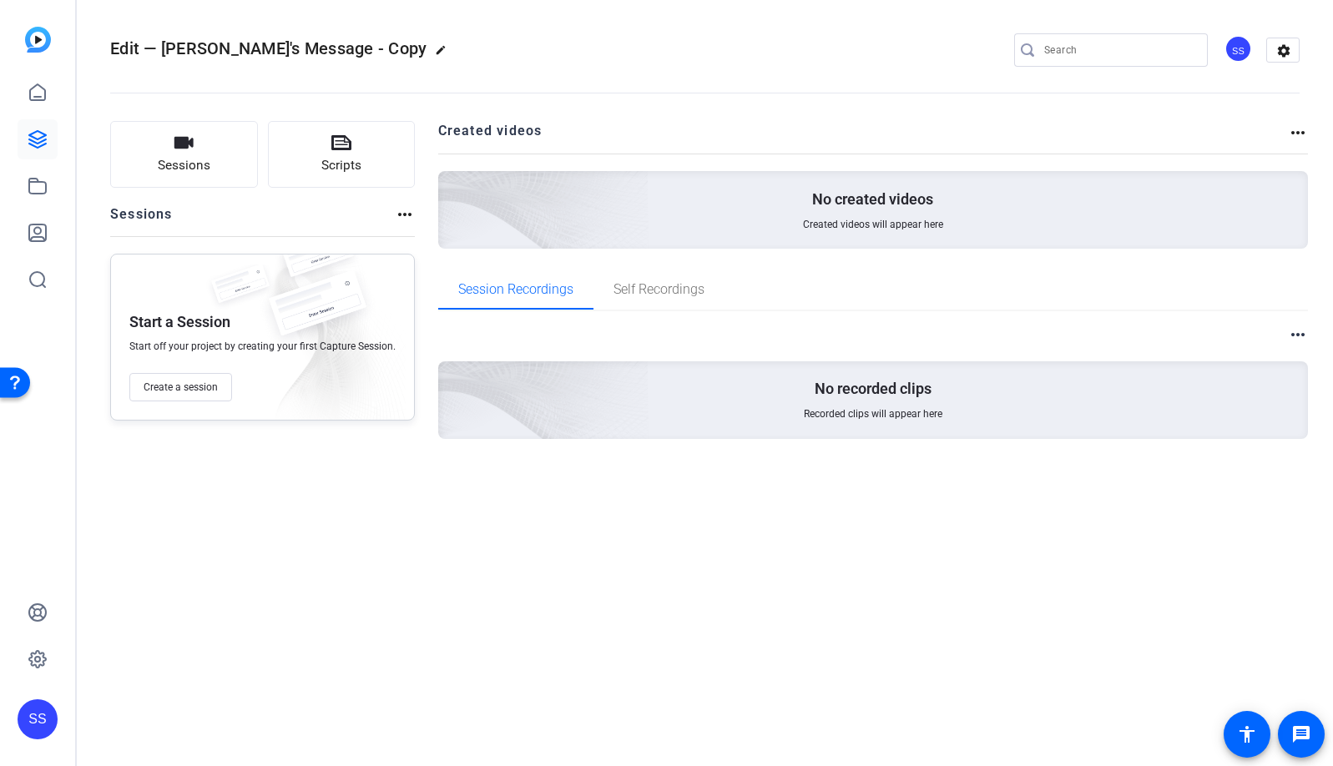
click at [1299, 330] on mat-icon "more_horiz" at bounding box center [1298, 335] width 20 height 20
click at [1272, 274] on div at bounding box center [666, 383] width 1333 height 766
click at [39, 138] on icon at bounding box center [37, 139] width 17 height 17
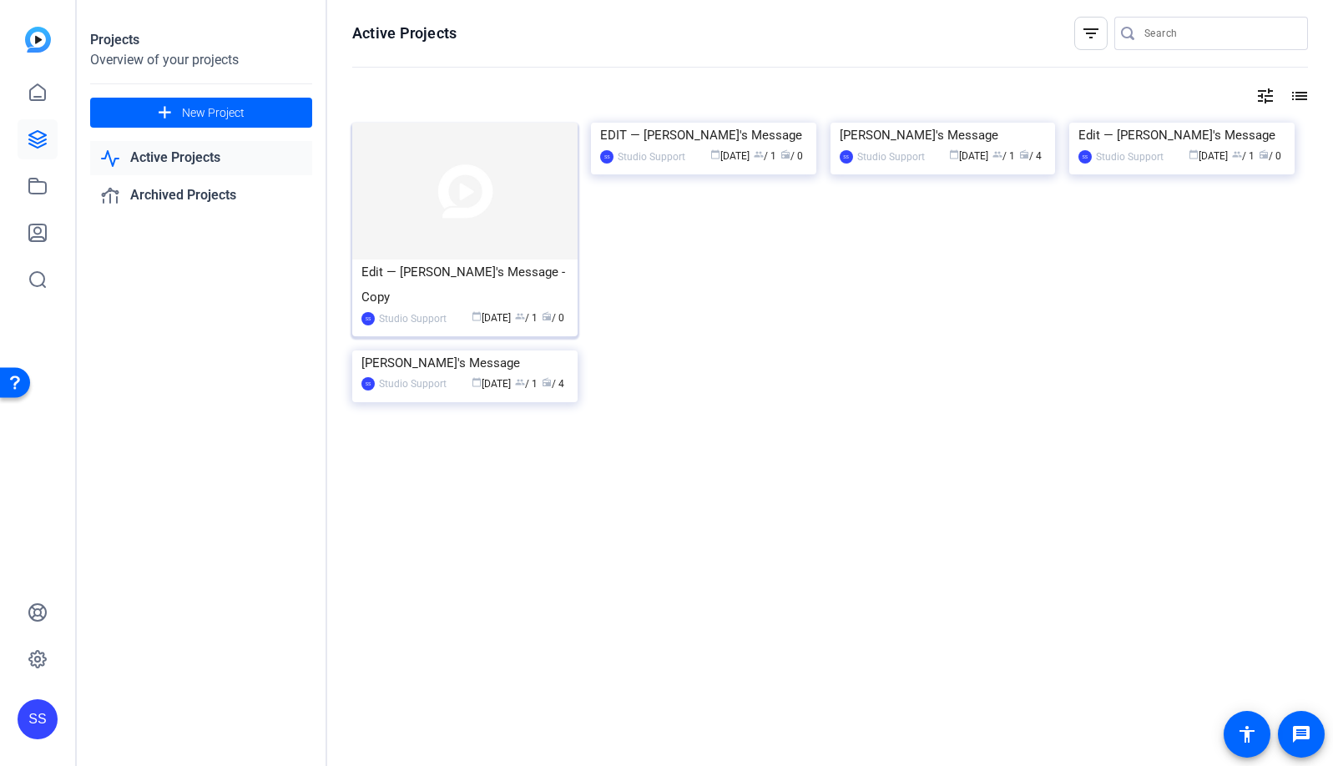
click at [489, 312] on span "calendar_today Sep 10" at bounding box center [491, 318] width 39 height 12
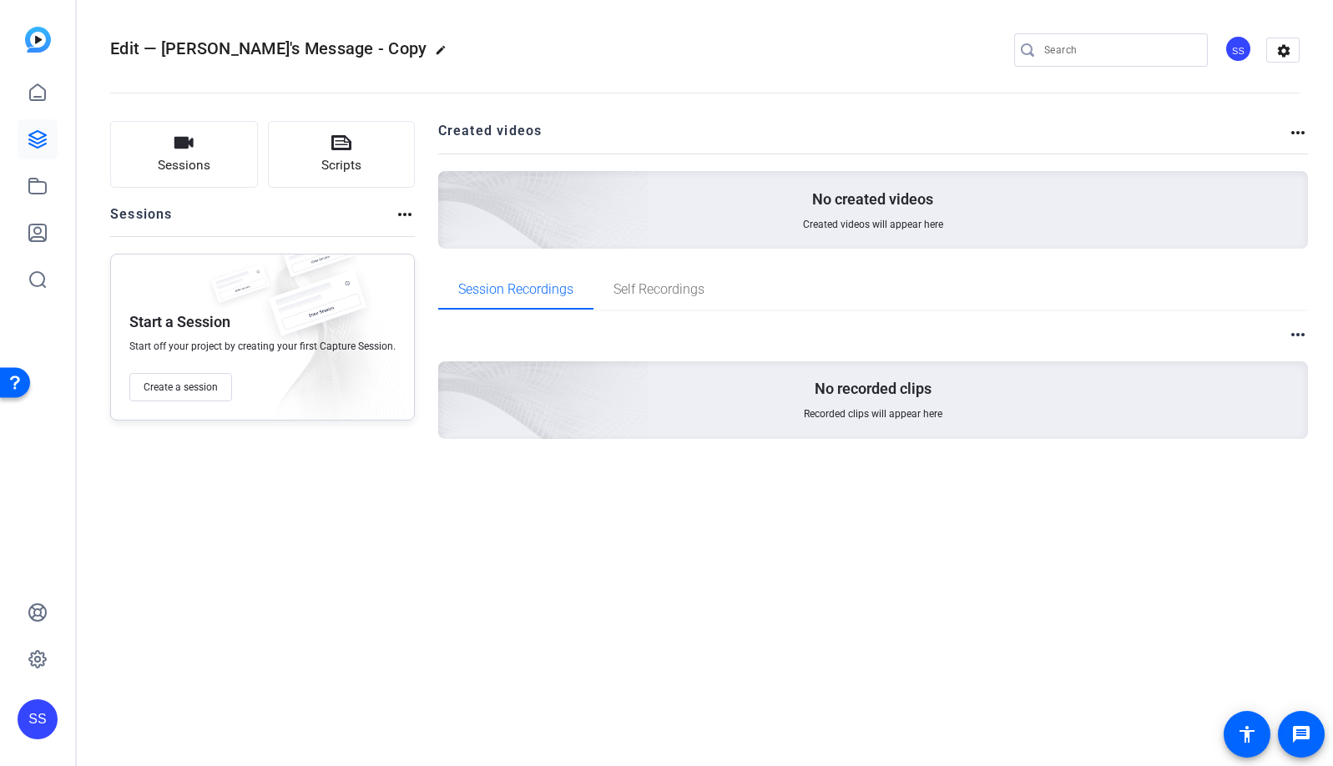
click at [41, 700] on div "SS" at bounding box center [38, 720] width 40 height 40
click at [210, 702] on div "SS Studio Support Cisco logout" at bounding box center [119, 705] width 203 height 60
click at [51, 724] on div "SS" at bounding box center [38, 720] width 40 height 40
click at [172, 711] on span at bounding box center [190, 705] width 40 height 40
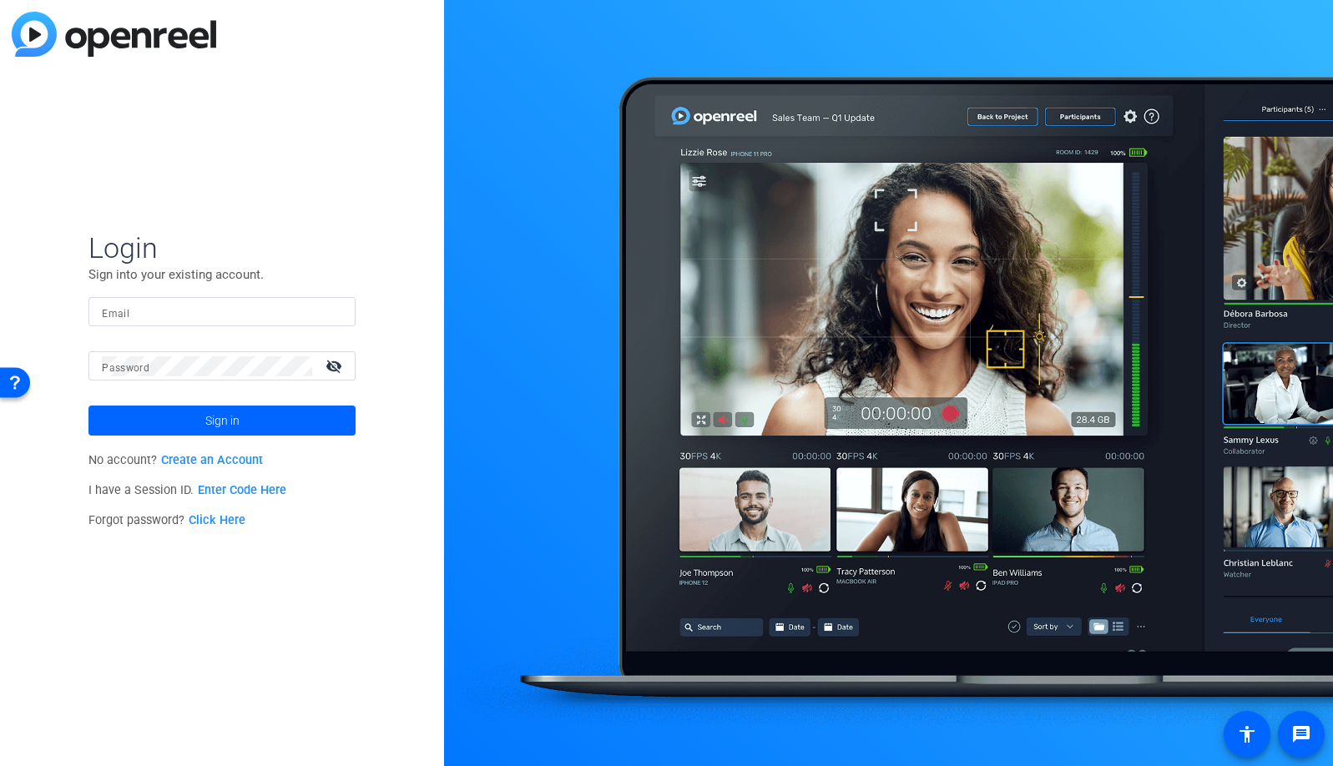
click at [321, 311] on input "Email" at bounding box center [222, 312] width 240 height 20
click at [325, 311] on img at bounding box center [328, 312] width 12 height 20
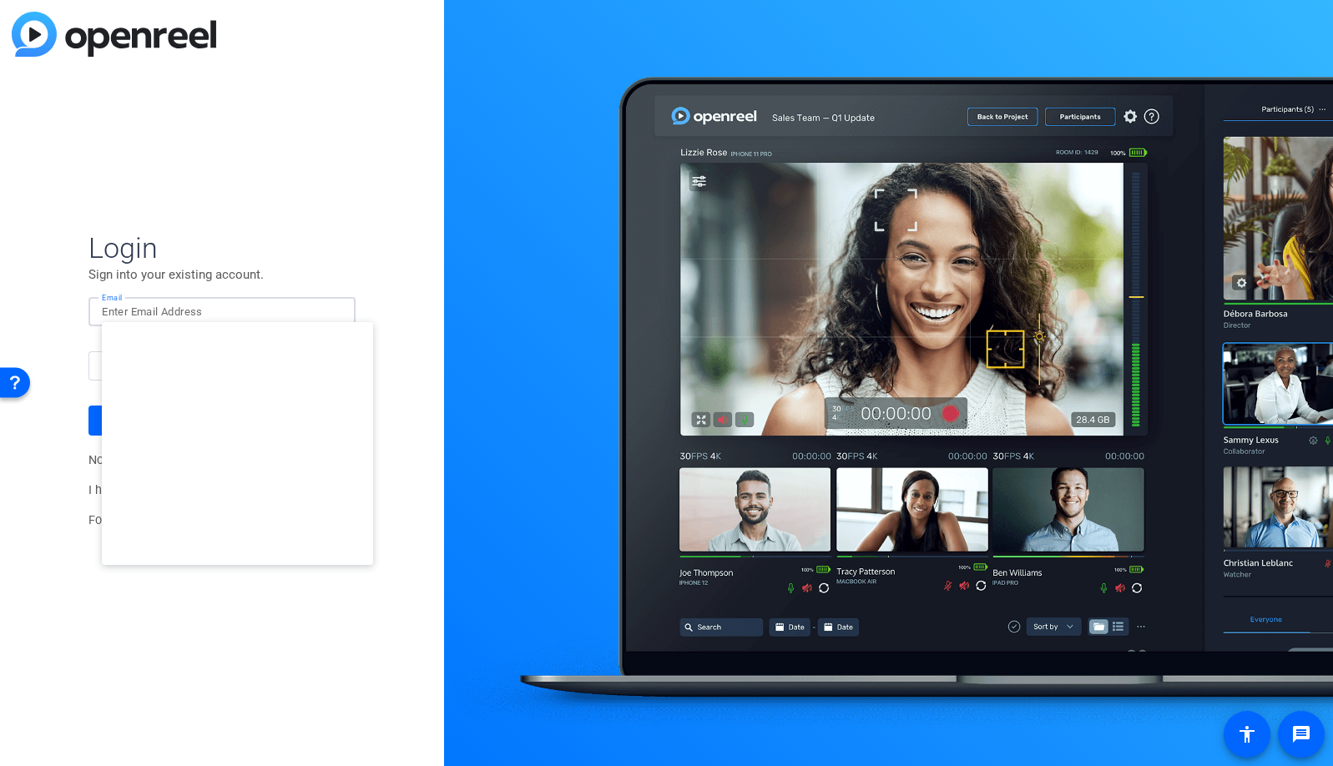
type input "[EMAIL_ADDRESS][DOMAIN_NAME]"
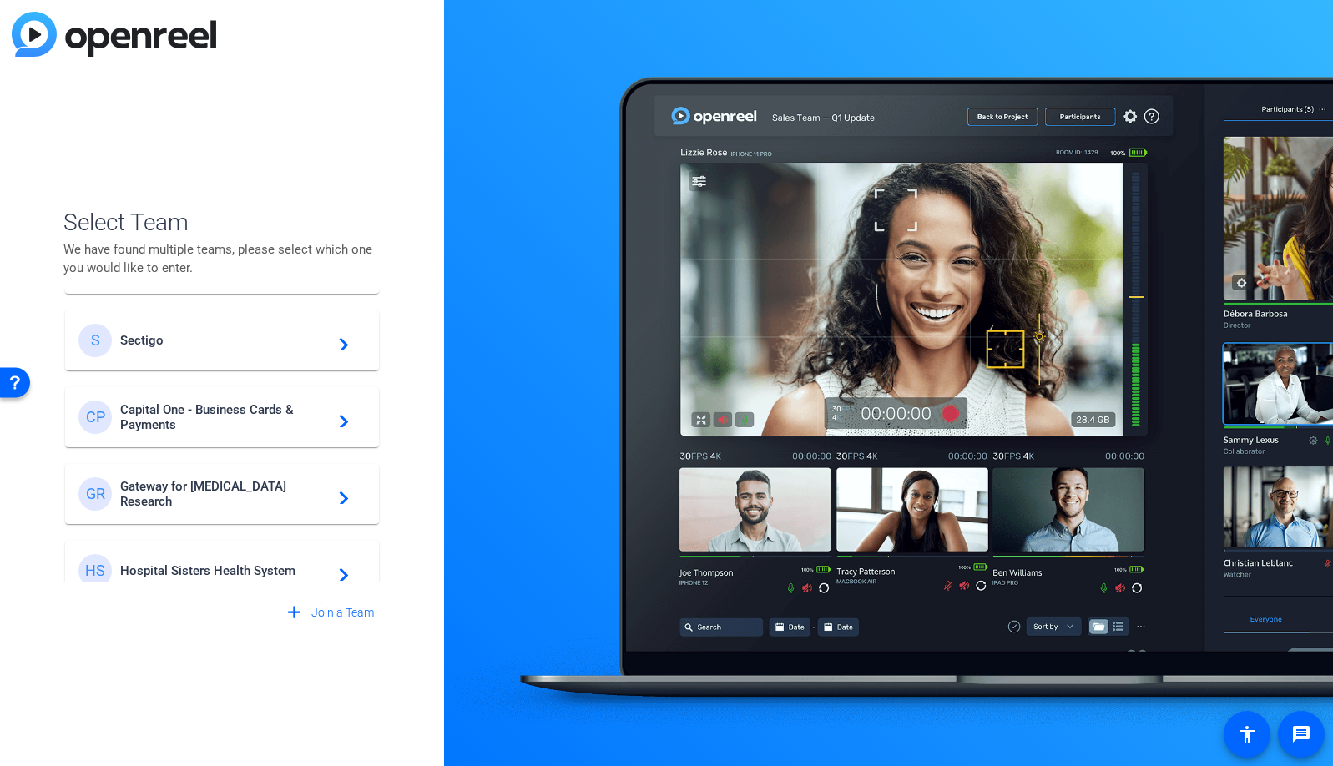
scroll to position [479, 0]
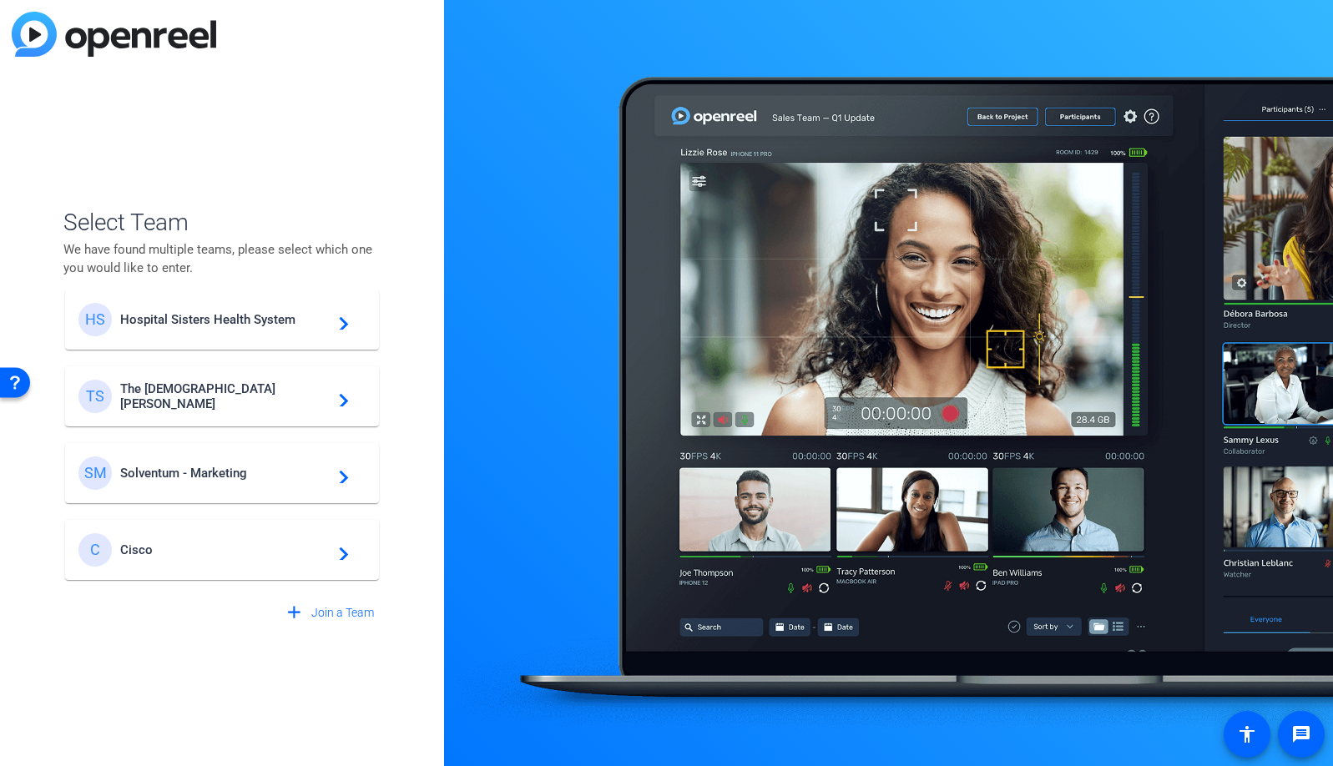
click at [145, 561] on div "C Cisco navigate_next" at bounding box center [221, 549] width 287 height 33
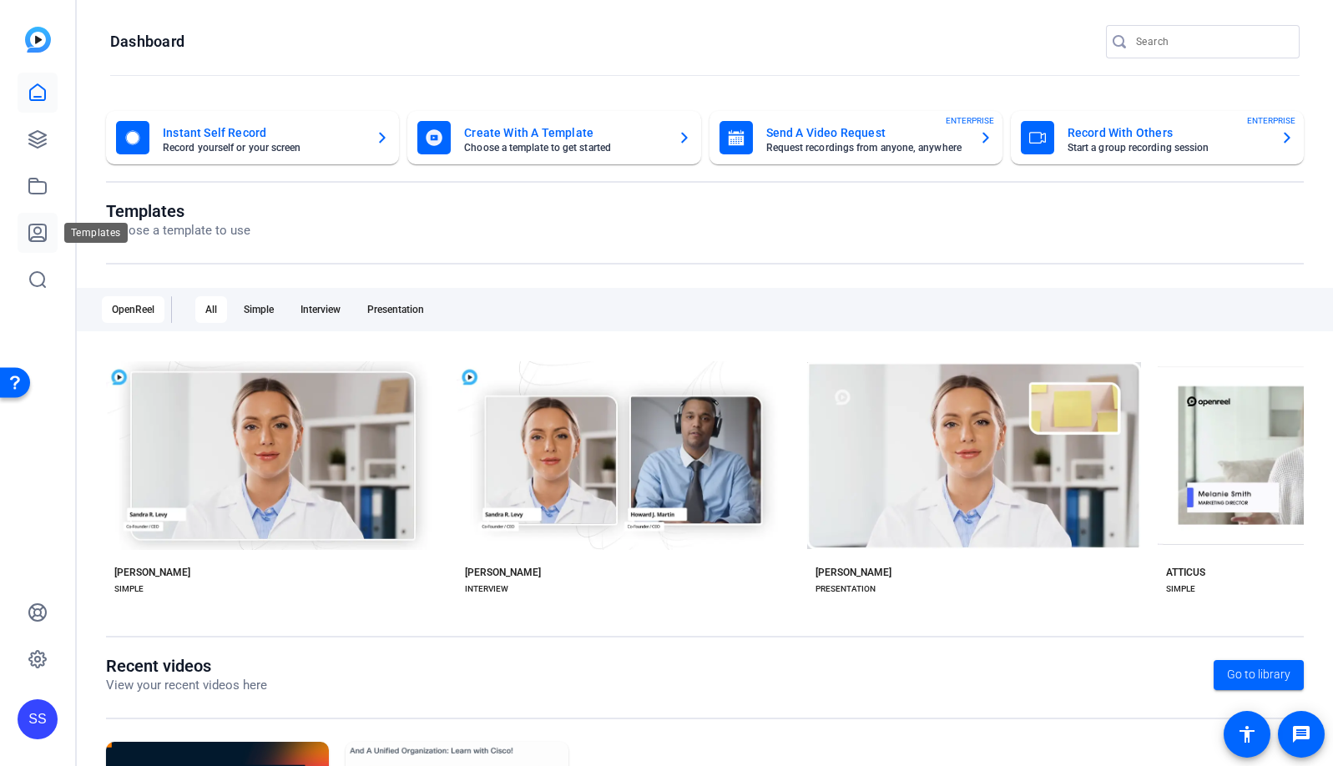
click at [39, 230] on icon at bounding box center [38, 233] width 20 height 20
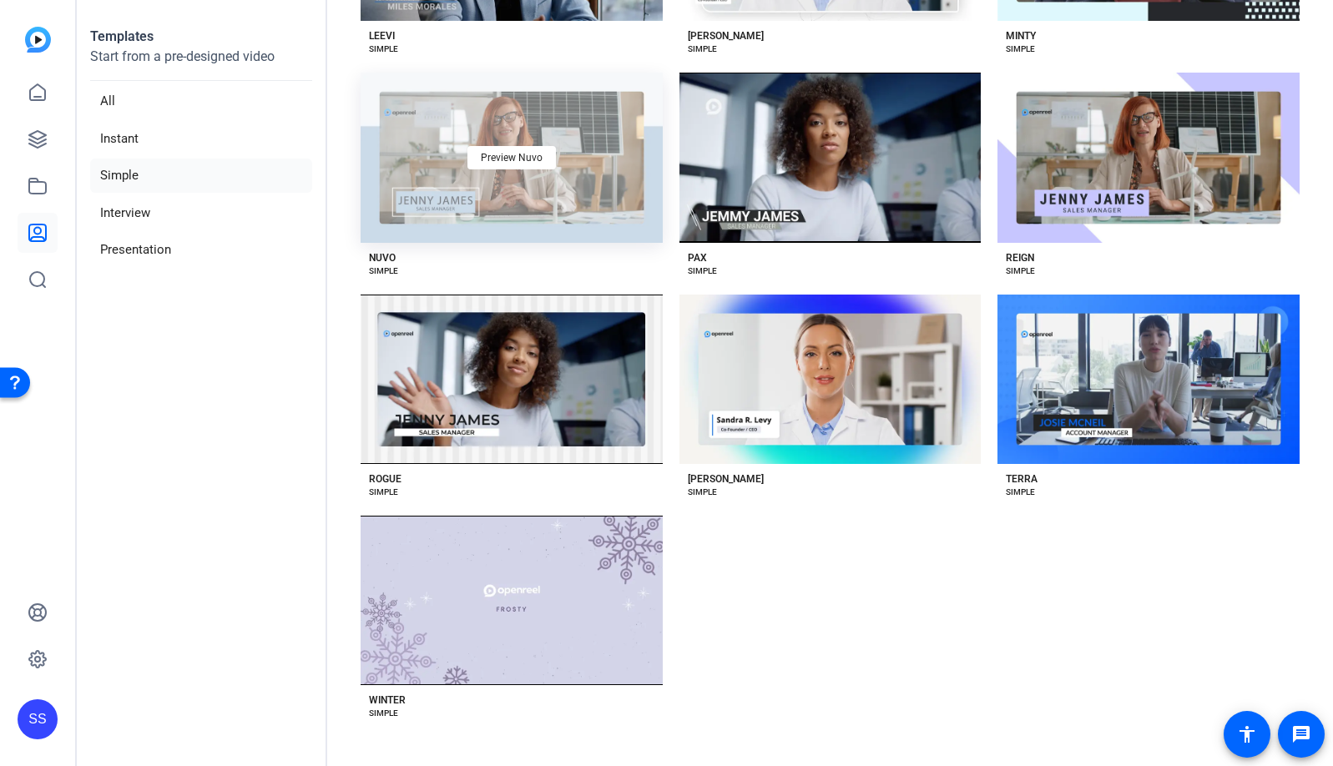
scroll to position [1918, 0]
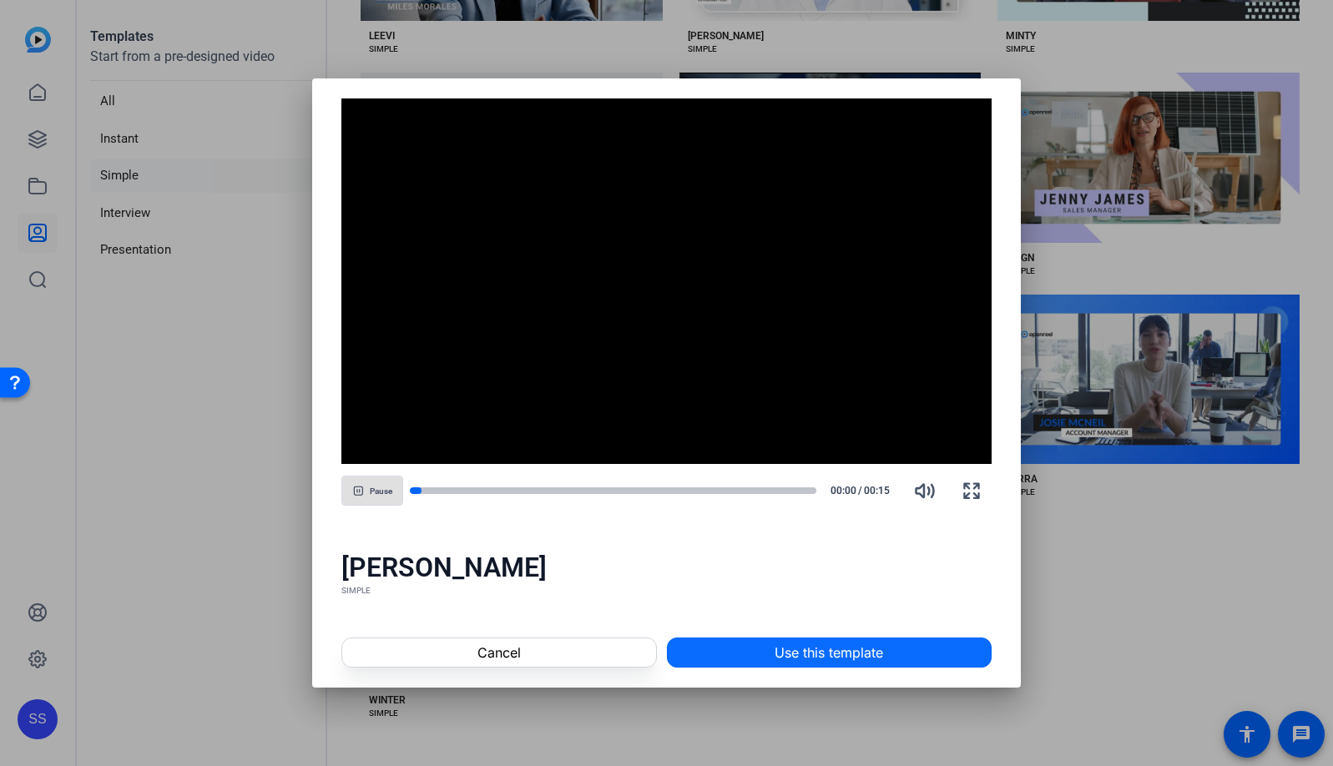
click at [811, 654] on span "Use this template" at bounding box center [829, 653] width 109 height 20
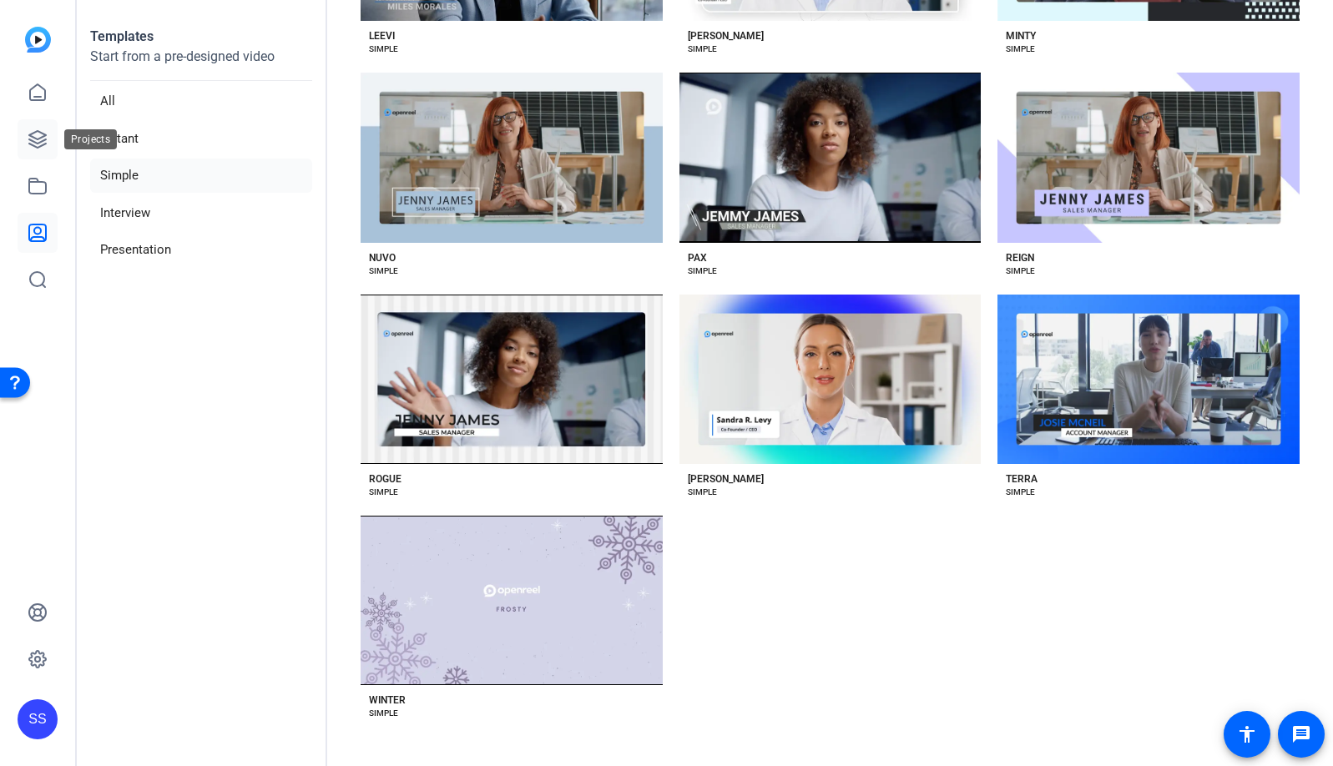
click at [43, 134] on icon at bounding box center [37, 139] width 17 height 17
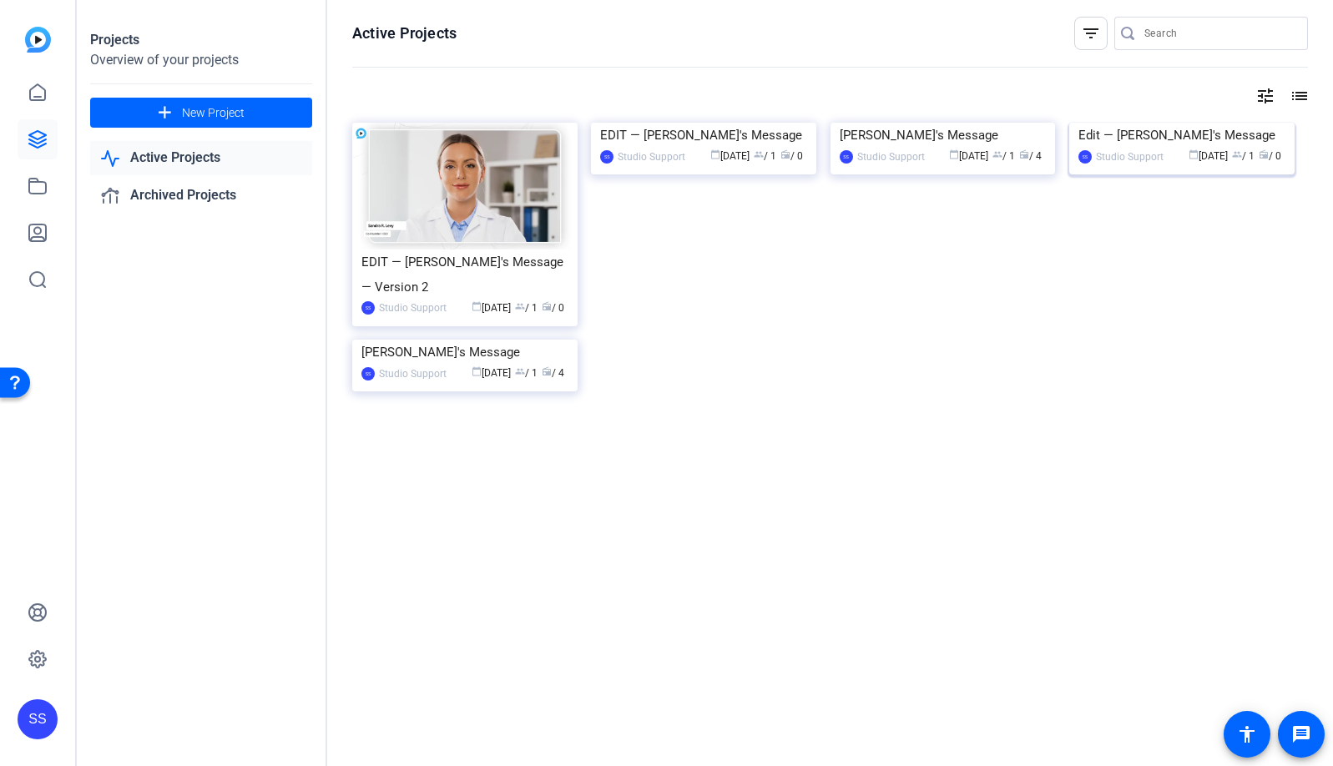
click at [1137, 123] on img at bounding box center [1181, 123] width 225 height 0
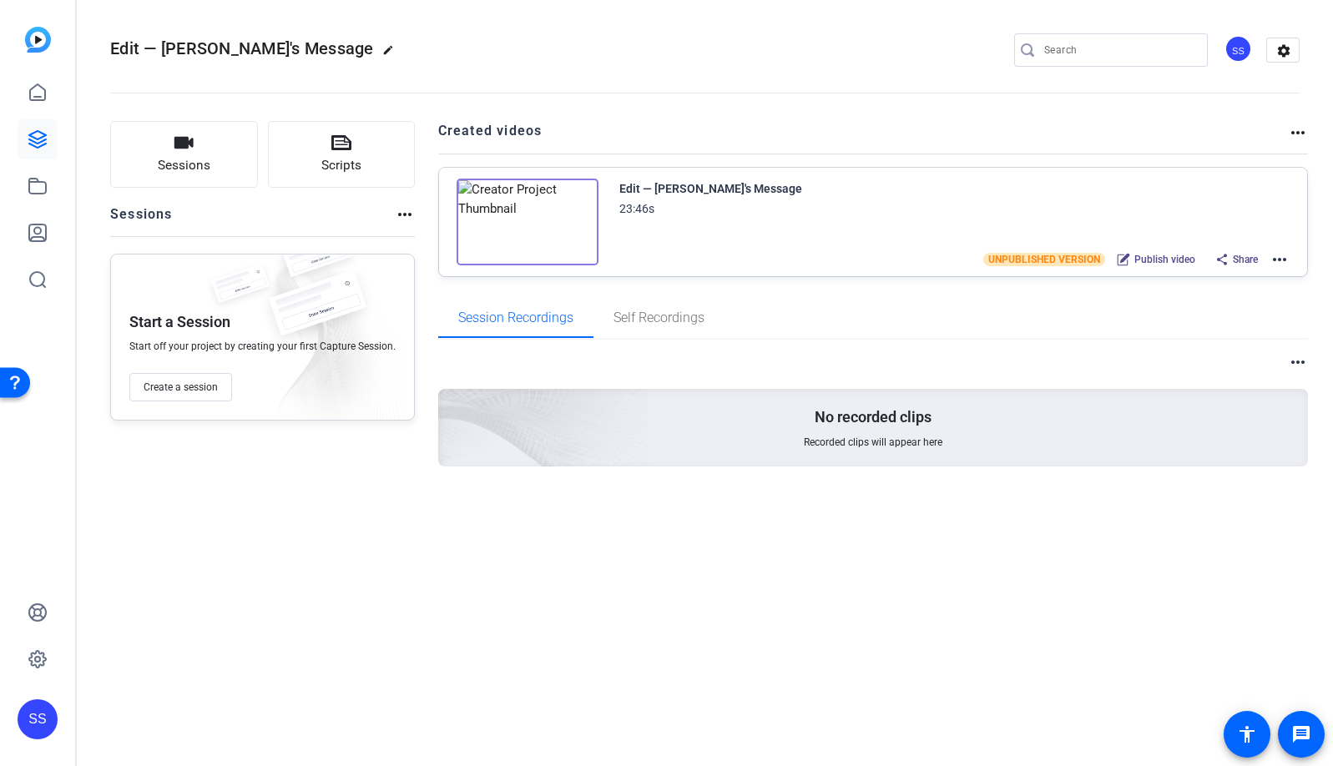
click at [1281, 258] on mat-icon "more_horiz" at bounding box center [1280, 260] width 20 height 20
click at [1270, 272] on span "Edit in Creator" at bounding box center [1218, 280] width 116 height 20
click at [1278, 261] on mat-icon "more_horiz" at bounding box center [1280, 260] width 20 height 20
click at [1246, 280] on span "Edit in Creator" at bounding box center [1218, 280] width 116 height 20
click at [28, 149] on link at bounding box center [38, 139] width 40 height 40
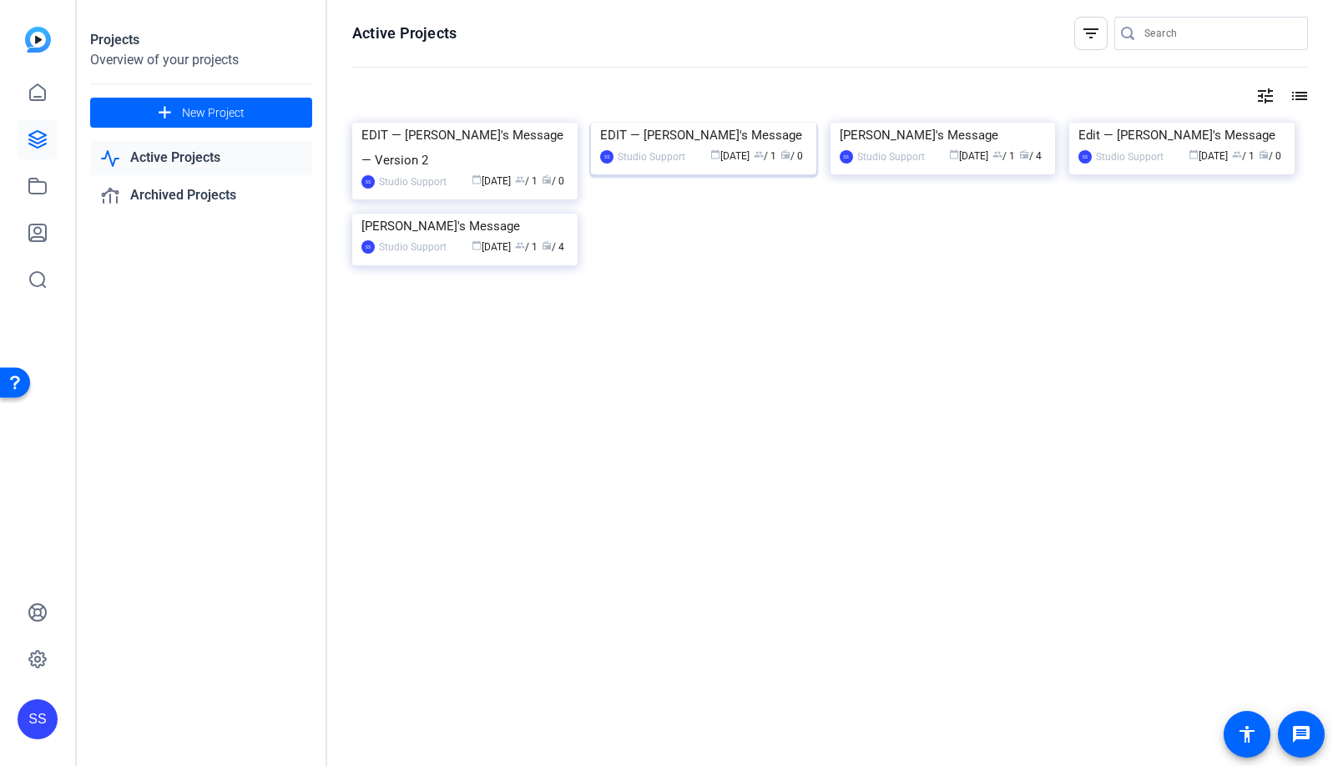
click at [671, 123] on img at bounding box center [703, 123] width 225 height 0
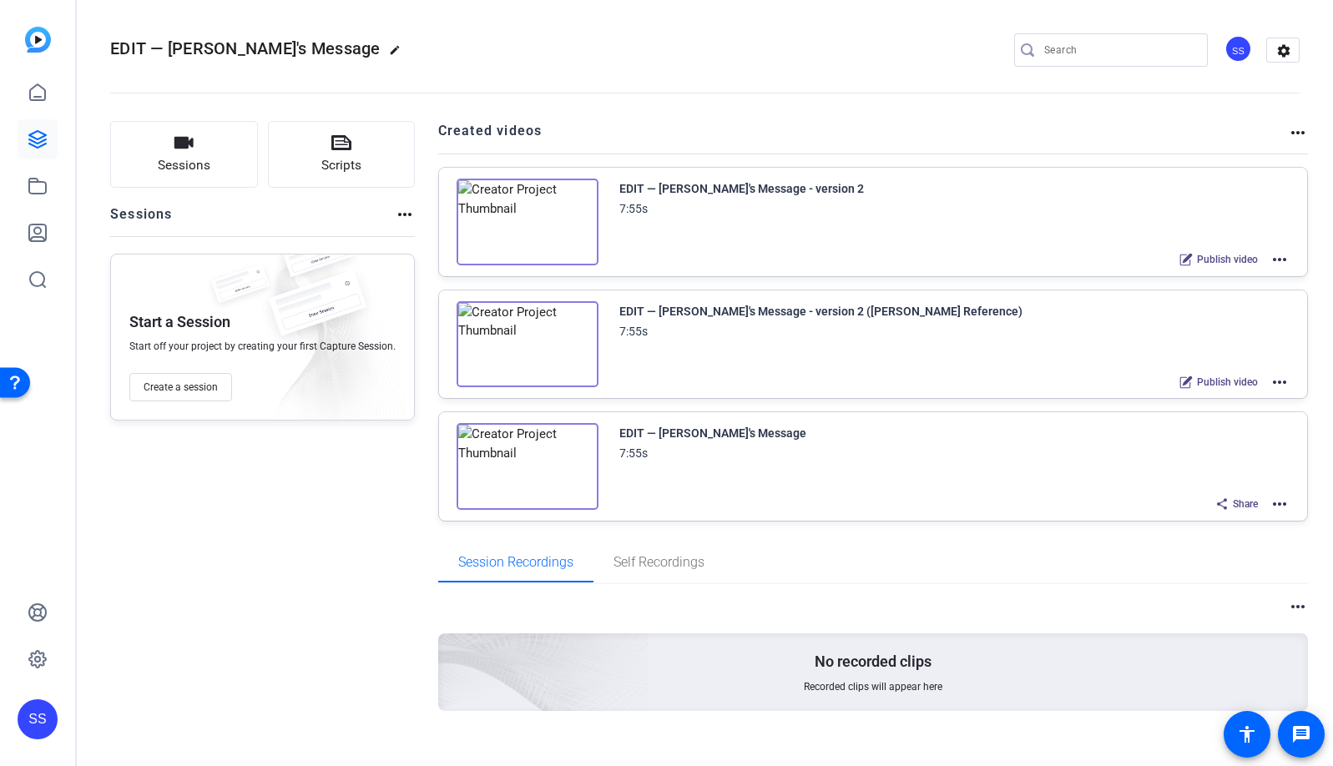
click at [1276, 381] on mat-icon "more_horiz" at bounding box center [1280, 382] width 20 height 20
click at [1215, 396] on span "Edit in Creator" at bounding box center [1209, 402] width 116 height 20
click at [44, 153] on link at bounding box center [38, 139] width 40 height 40
